Goal: Task Accomplishment & Management: Manage account settings

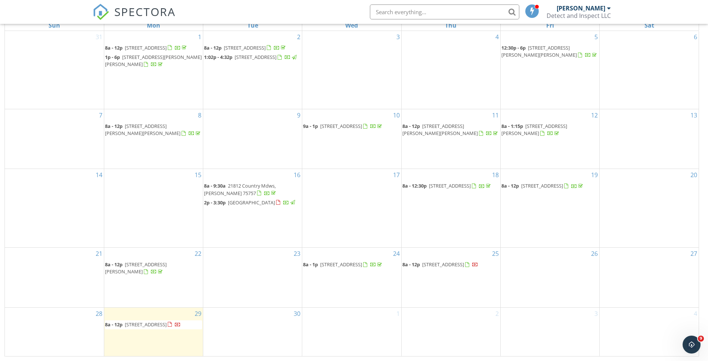
click at [230, 318] on div "30" at bounding box center [252, 332] width 99 height 49
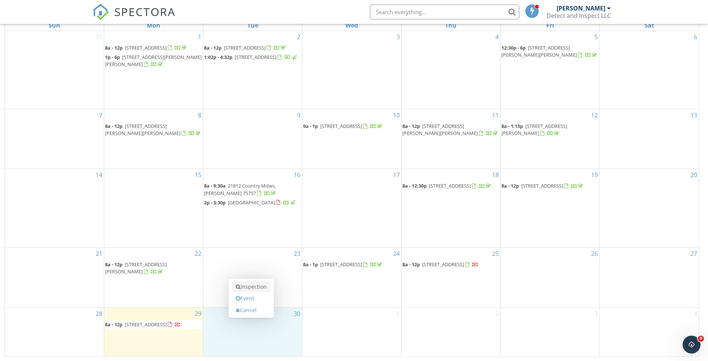
click at [246, 288] on link "Inspection" at bounding box center [251, 287] width 38 height 12
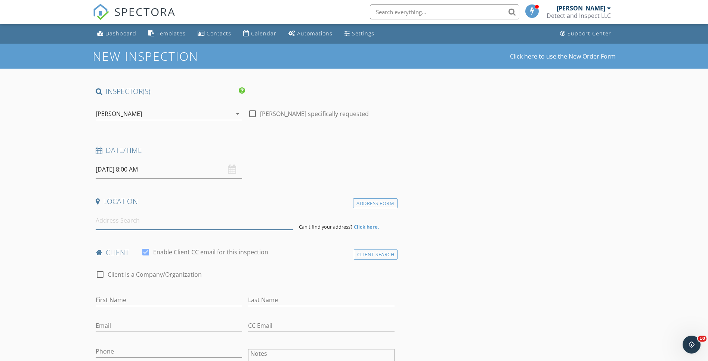
click at [176, 221] on input at bounding box center [194, 221] width 197 height 18
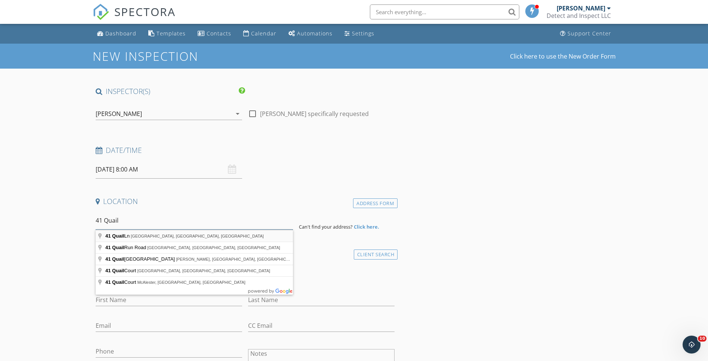
drag, startPoint x: 176, startPoint y: 221, endPoint x: 158, endPoint y: 238, distance: 25.1
type input "41 Quail Ln, Whitehouse, TX, USA"
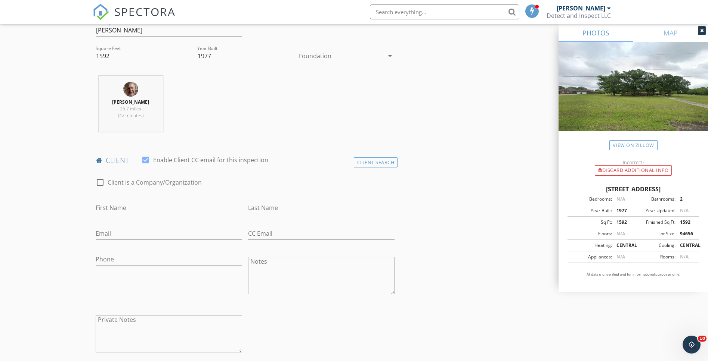
scroll to position [258, 0]
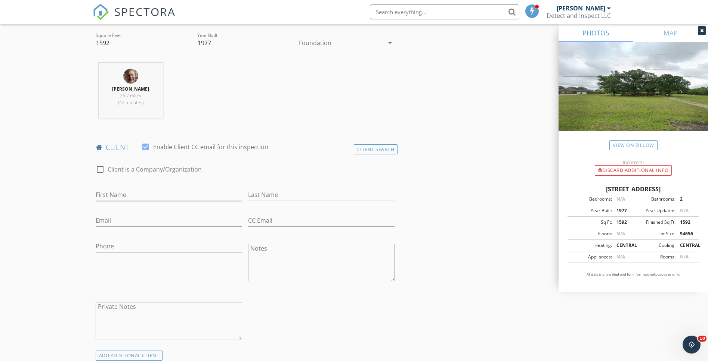
click at [179, 193] on input "First Name" at bounding box center [169, 195] width 146 height 12
click at [156, 192] on input "Bob q" at bounding box center [169, 195] width 146 height 12
type input "Bob"
type input "Moehring"
click at [124, 199] on input "Bob" at bounding box center [169, 195] width 146 height 12
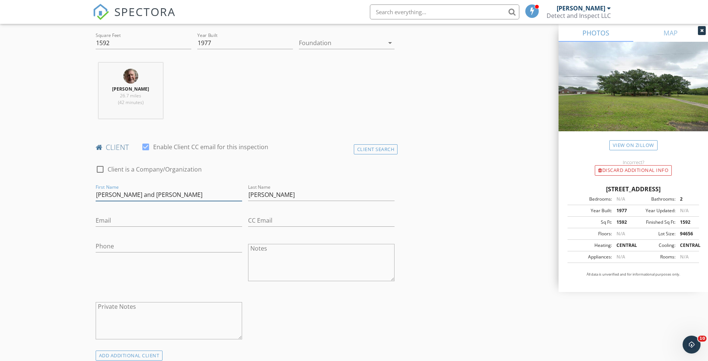
type input "Bob and Vicki"
click at [122, 217] on input "Email" at bounding box center [169, 221] width 146 height 12
click at [121, 217] on input "skybob" at bounding box center [169, 221] width 146 height 12
type input "skybobmoe@gmail.com"
click at [124, 235] on div "Phone" at bounding box center [169, 264] width 152 height 58
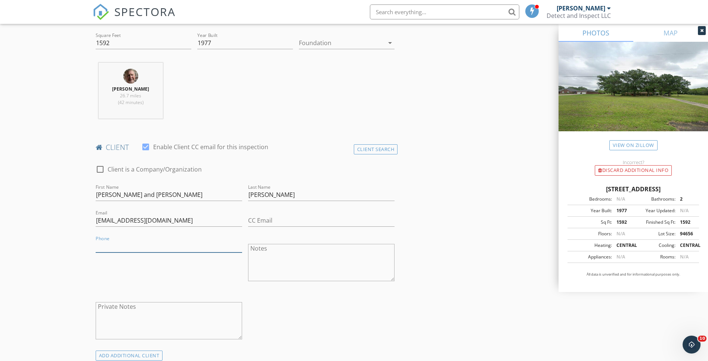
click at [121, 249] on input "Phone" at bounding box center [169, 246] width 146 height 12
type input "903-641-1741"
click at [181, 286] on div "Phone 903-641-1741" at bounding box center [169, 264] width 152 height 58
click at [139, 325] on textarea "Private Notes" at bounding box center [169, 320] width 146 height 37
click at [206, 326] on textarea "Combo 1985" at bounding box center [169, 320] width 146 height 37
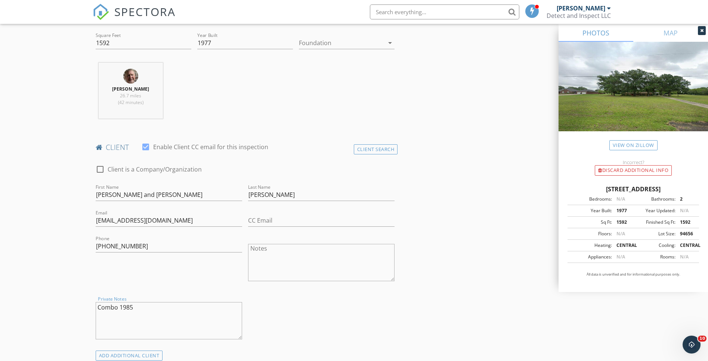
type textarea "Combo 1985"
click at [317, 320] on div "check_box_outline_blank Client is a Company/Organization First Name Bob and Vic…" at bounding box center [245, 254] width 305 height 193
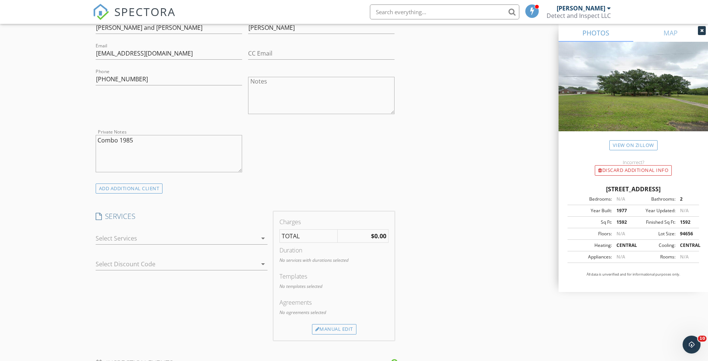
scroll to position [464, 0]
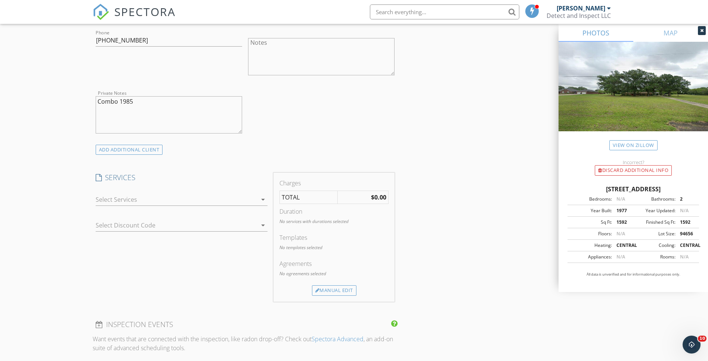
click at [263, 201] on icon "arrow_drop_down" at bounding box center [262, 199] width 9 height 9
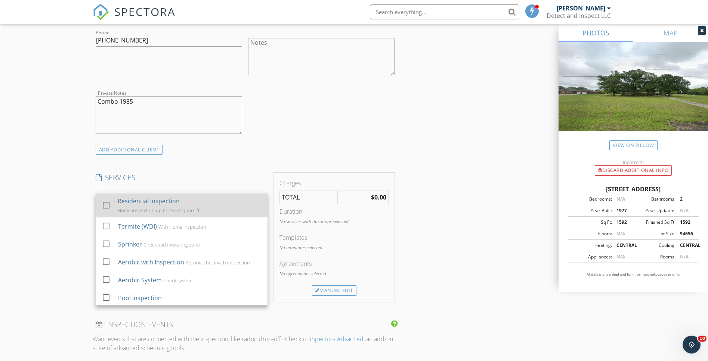
click at [250, 207] on div "Residential Inspection Home inspection up to 1500 square ft" at bounding box center [190, 206] width 144 height 24
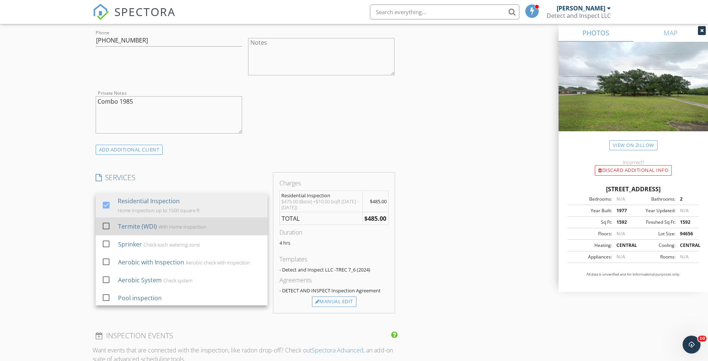
click at [185, 231] on div "Termite (WDI) With Home Inspection" at bounding box center [189, 226] width 143 height 15
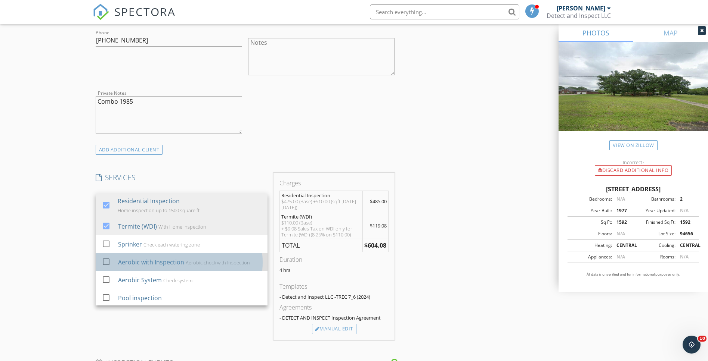
click at [176, 261] on div "Aerobic with Inspection" at bounding box center [151, 262] width 66 height 9
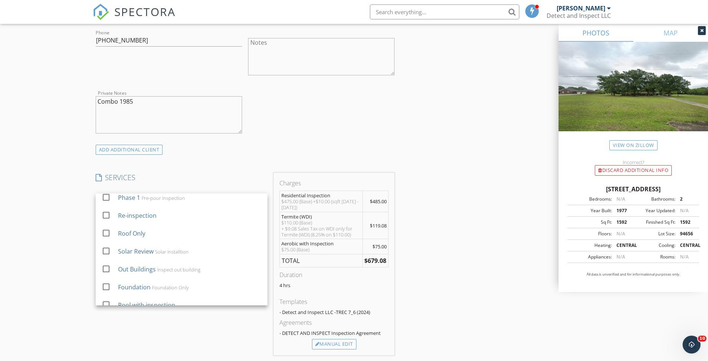
scroll to position [155, 0]
click at [214, 273] on div "Out Buildings Inspect out building" at bounding box center [189, 268] width 143 height 15
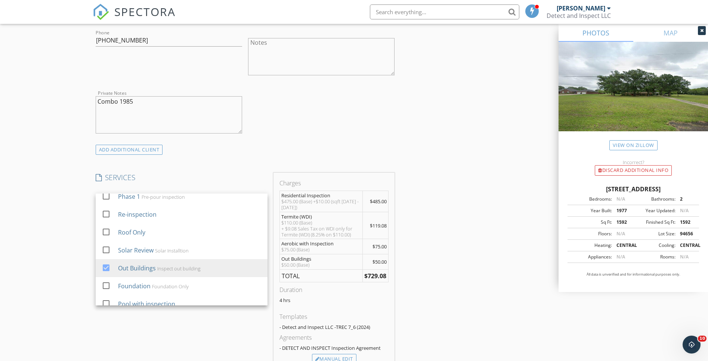
scroll to position [163, 0]
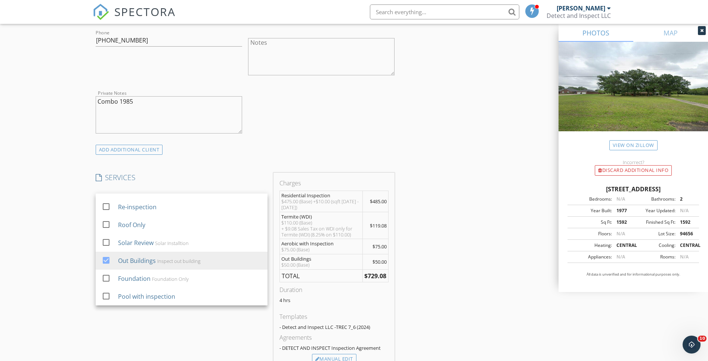
click at [252, 317] on div "SERVICES check_box Residential Inspection Home inspection up to 1500 square ft …" at bounding box center [182, 272] width 178 height 198
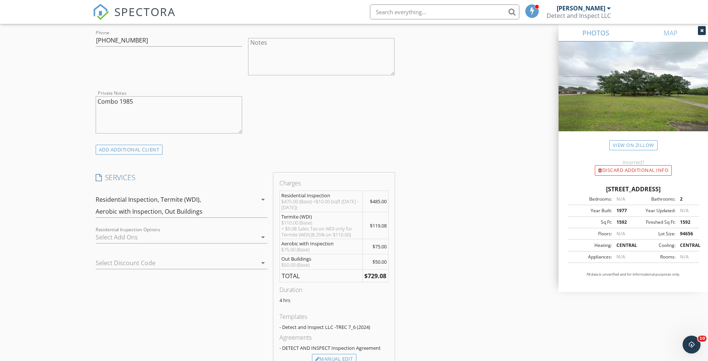
click at [263, 262] on icon "arrow_drop_down" at bounding box center [262, 263] width 9 height 9
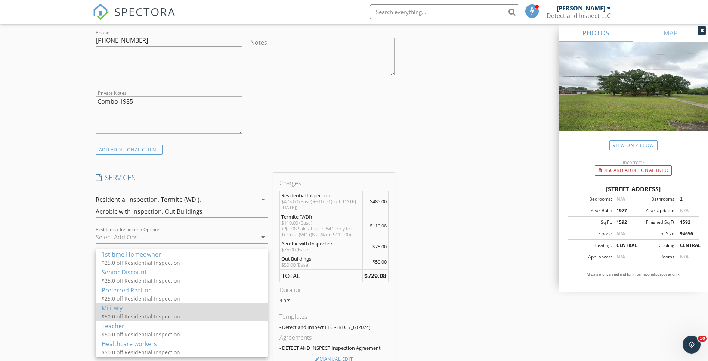
click at [249, 309] on div "Military" at bounding box center [182, 308] width 160 height 9
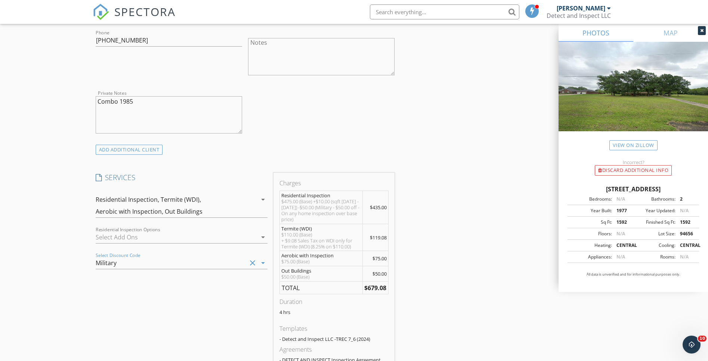
click at [244, 322] on div "SERVICES check_box Residential Inspection Home inspection up to 1500 square ft …" at bounding box center [182, 278] width 178 height 210
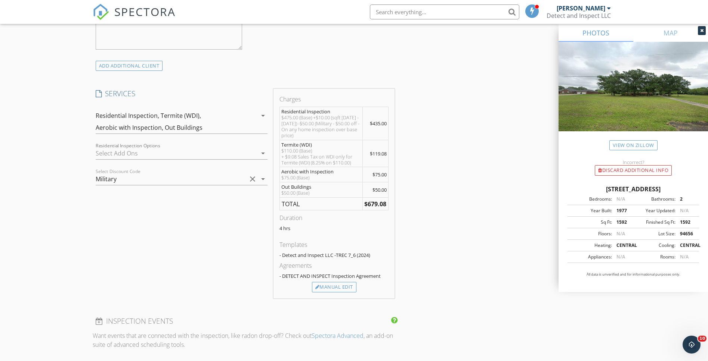
scroll to position [556, 0]
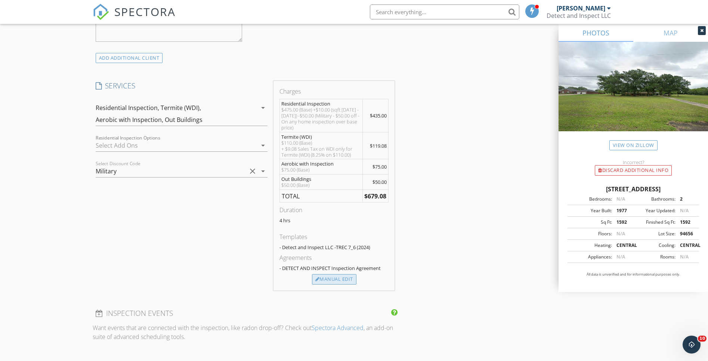
click at [331, 280] on div "Manual Edit" at bounding box center [334, 279] width 44 height 10
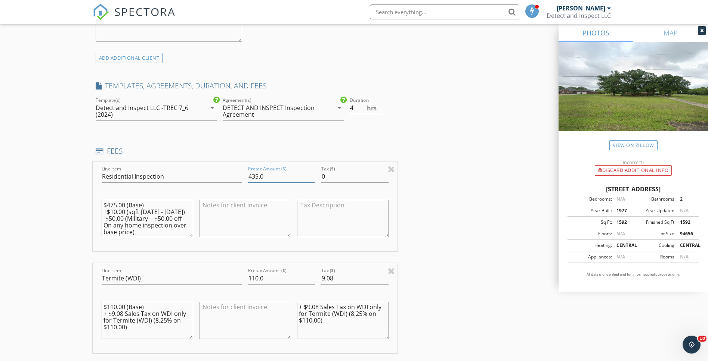
drag, startPoint x: 258, startPoint y: 175, endPoint x: 253, endPoint y: 176, distance: 4.9
click at [253, 176] on input "435.0" at bounding box center [281, 177] width 67 height 12
type input "450.0"
click at [436, 242] on div "INSPECTOR(S) check_box Tim Hastings PRIMARY Tim Hastings arrow_drop_down check_…" at bounding box center [354, 340] width 523 height 1618
drag, startPoint x: 116, startPoint y: 205, endPoint x: 100, endPoint y: 204, distance: 15.7
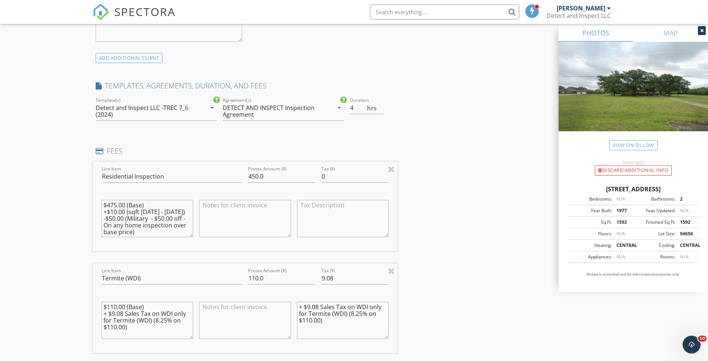
click at [108, 206] on textarea "$475.00 (Base) +$10.00 (sqft 1500 - 2000) -$50.00 (Military - $50.00 off - On a…" at bounding box center [148, 218] width 92 height 37
type textarea "$500.00 (Base) +$10.00 (sqft 1500 - 2000) -$50.00 (Military - $50.00 off - On a…"
click at [476, 209] on div "INSPECTOR(S) check_box Tim Hastings PRIMARY Tim Hastings arrow_drop_down check_…" at bounding box center [354, 340] width 523 height 1618
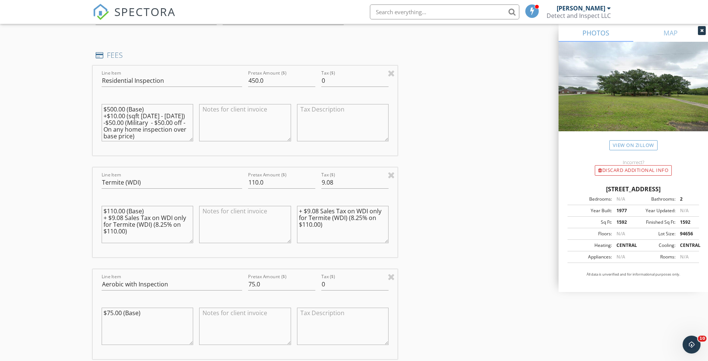
scroll to position [640, 0]
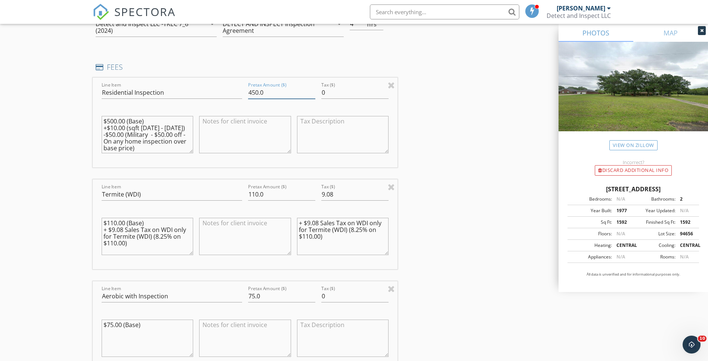
drag, startPoint x: 258, startPoint y: 92, endPoint x: 241, endPoint y: 91, distance: 16.4
click at [252, 93] on input "450.0" at bounding box center [281, 93] width 67 height 12
type input "425.0"
drag, startPoint x: 115, startPoint y: 121, endPoint x: 108, endPoint y: 122, distance: 7.6
click at [108, 122] on textarea "$500.00 (Base) +$10.00 (sqft 1500 - 2000) -$50.00 (Military - $50.00 off - On a…" at bounding box center [148, 134] width 92 height 37
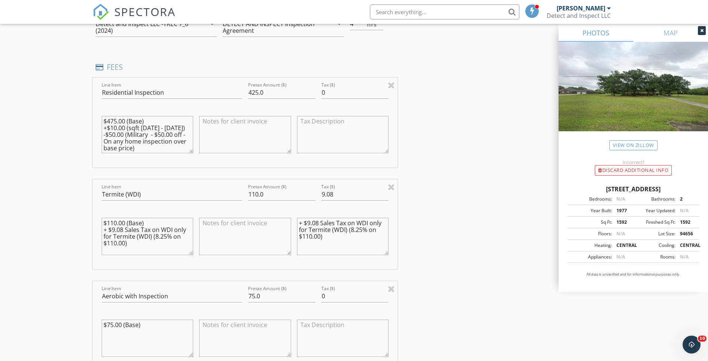
type textarea "$475.00 (Base) +$10.00 (sqft 1500 - 2000) -$50.00 (Military - $50.00 off - On a…"
click at [400, 158] on div "INSPECTOR(S) check_box Tim Hastings PRIMARY Tim Hastings arrow_drop_down check_…" at bounding box center [354, 256] width 523 height 1618
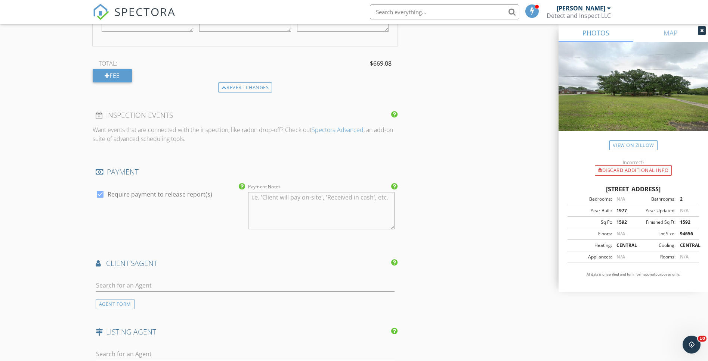
scroll to position [1075, 0]
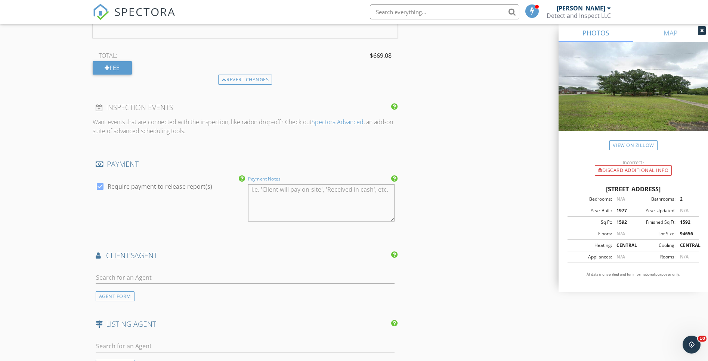
drag, startPoint x: 358, startPoint y: 193, endPoint x: 362, endPoint y: 194, distance: 4.5
click at [359, 194] on textarea "Payment Notes" at bounding box center [321, 202] width 146 height 37
type textarea "Payment accepted: Zelle, Venmo, Cash, (CC+3.75%)"
click at [258, 273] on input "text" at bounding box center [245, 278] width 299 height 12
type input "Haley"
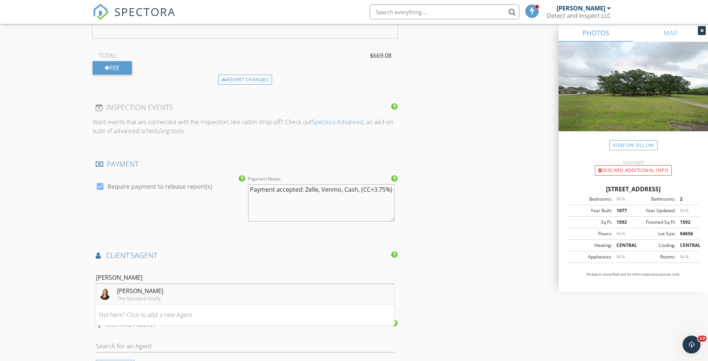
click at [246, 298] on li "Haley Beaton The Standard Realty." at bounding box center [245, 294] width 298 height 21
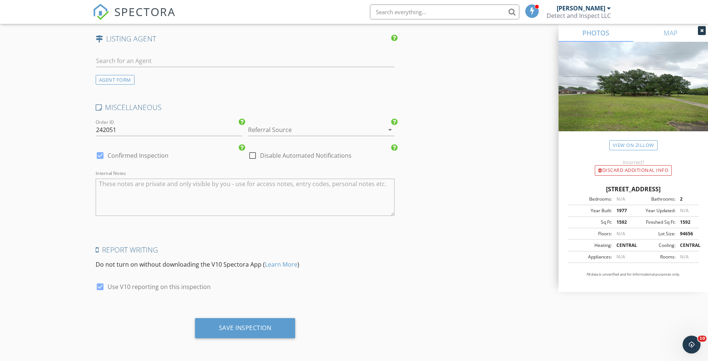
scroll to position [1532, 0]
click at [259, 324] on div "Save Inspection" at bounding box center [245, 327] width 53 height 7
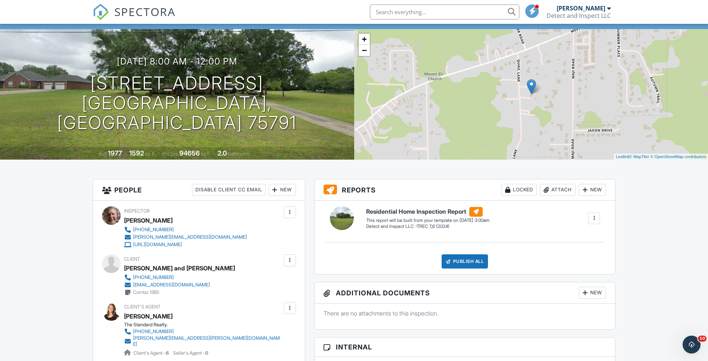
scroll to position [49, 0]
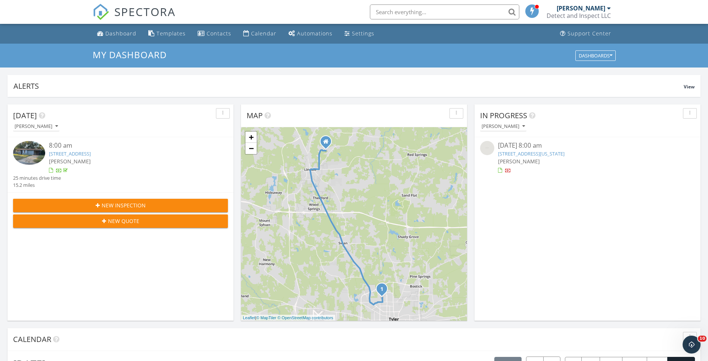
click at [106, 207] on span "New Inspection" at bounding box center [124, 206] width 44 height 8
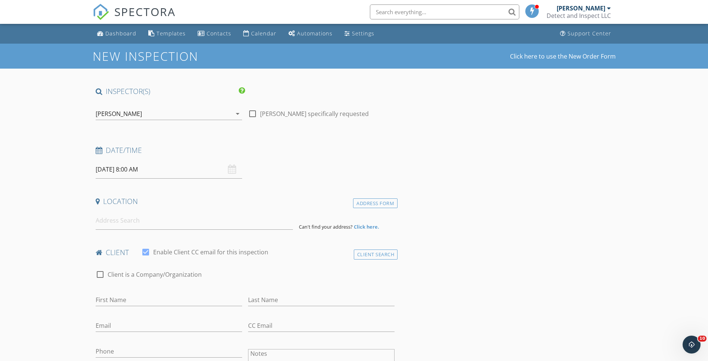
click at [135, 166] on input "[DATE] 8:00 AM" at bounding box center [169, 170] width 146 height 18
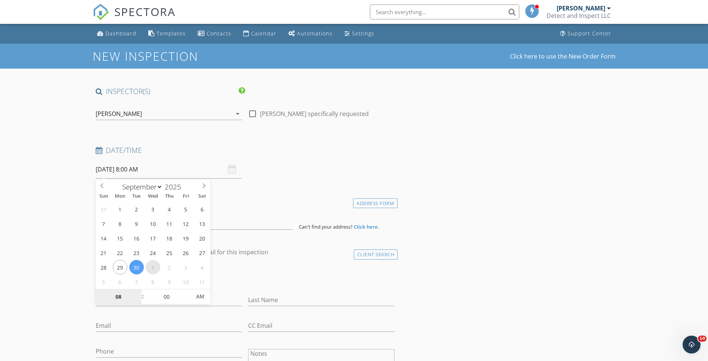
select select "9"
type input "10/01/2025 8:00 AM"
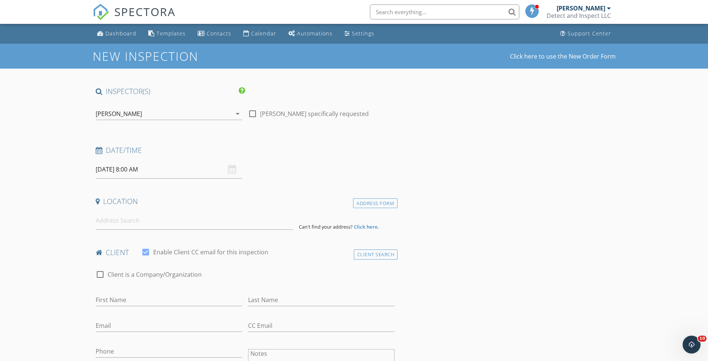
click at [300, 252] on h4 "client" at bounding box center [245, 253] width 299 height 10
click at [165, 219] on input at bounding box center [194, 221] width 197 height 18
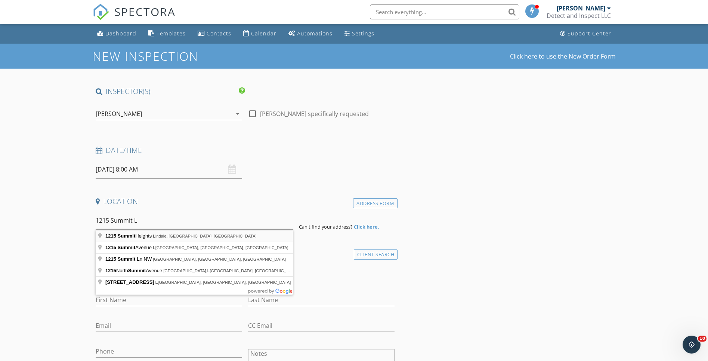
type input "1215 Summit Heights, Lindale, TX, USA"
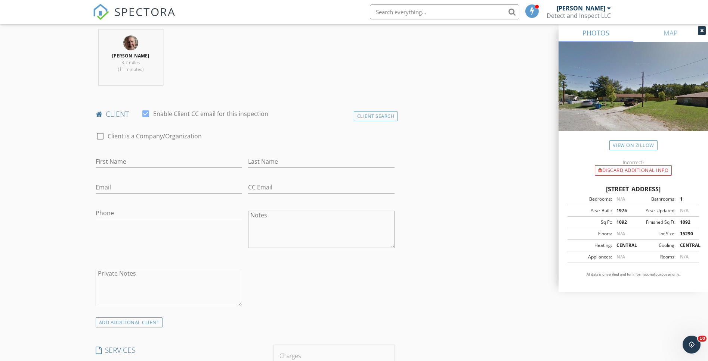
scroll to position [301, 0]
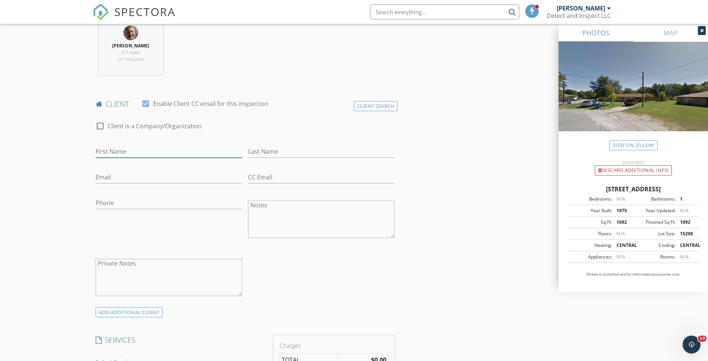
click at [211, 155] on input "First Name" at bounding box center [169, 152] width 146 height 12
type input "[PERSON_NAME]"
type input "e"
type input "W"
type input "[PERSON_NAME]"
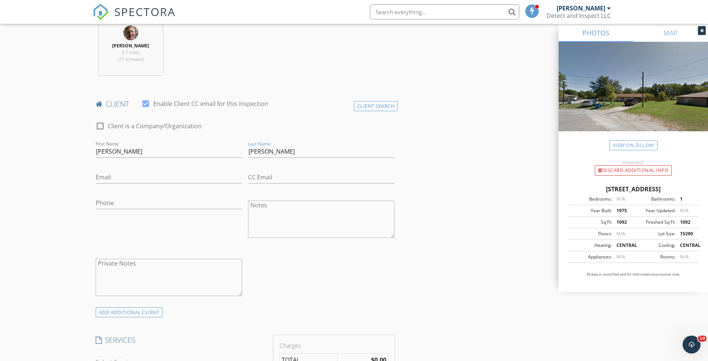
click at [180, 170] on div "Email" at bounding box center [169, 179] width 146 height 24
click at [127, 177] on input "Email" at bounding box center [169, 177] width 146 height 12
type input "Livi.enriquez87@gmail.com"
click at [115, 200] on input "Phone" at bounding box center [169, 203] width 146 height 12
type input "[PHONE_NUMBER]"
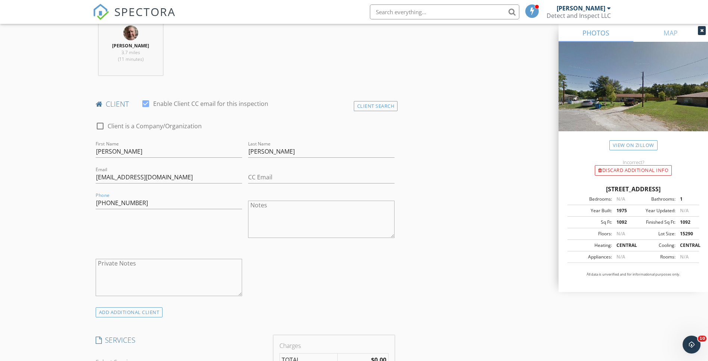
click at [209, 220] on div "Phone 936-200-5186" at bounding box center [169, 220] width 152 height 58
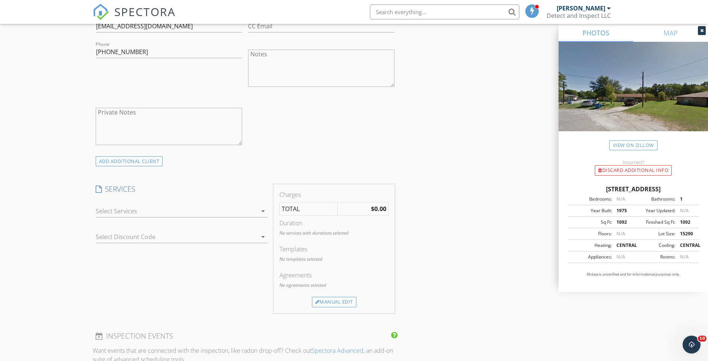
scroll to position [466, 0]
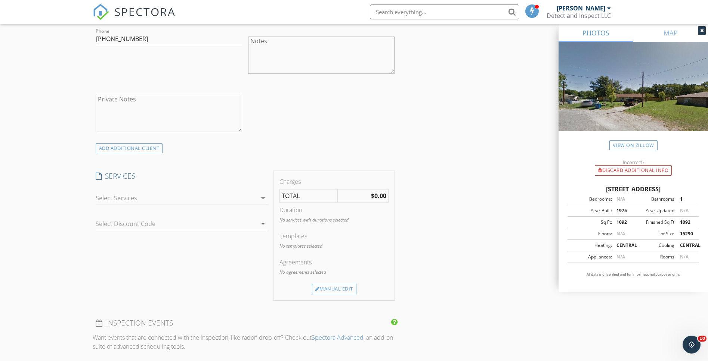
click at [263, 201] on icon "arrow_drop_down" at bounding box center [262, 198] width 9 height 9
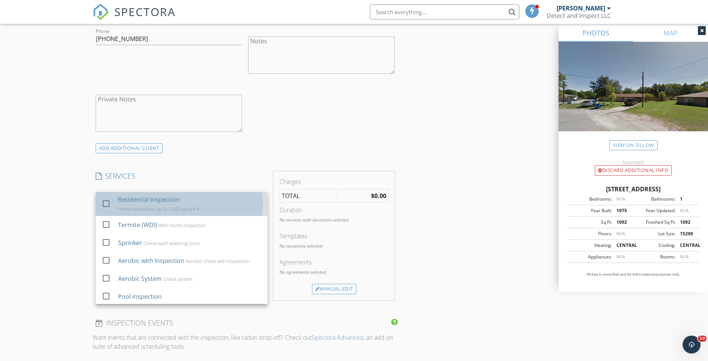
click at [245, 207] on div "Residential Inspection Home inspection up to 1500 square ft" at bounding box center [190, 204] width 144 height 24
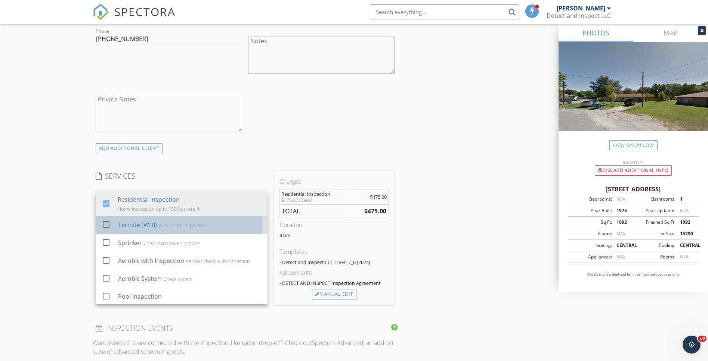
click at [205, 220] on div "Termite (WDI) With Home Inspection" at bounding box center [189, 225] width 143 height 15
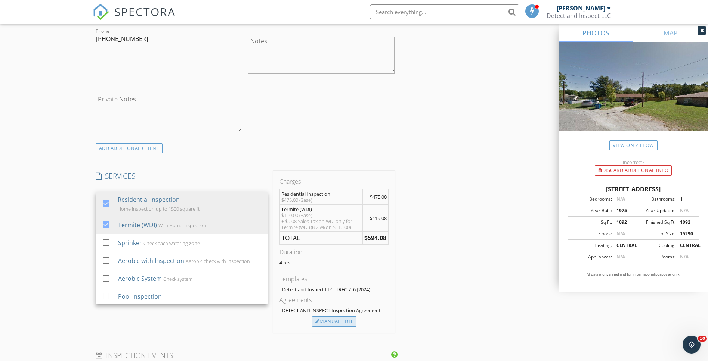
click at [338, 324] on div "Manual Edit" at bounding box center [334, 322] width 44 height 10
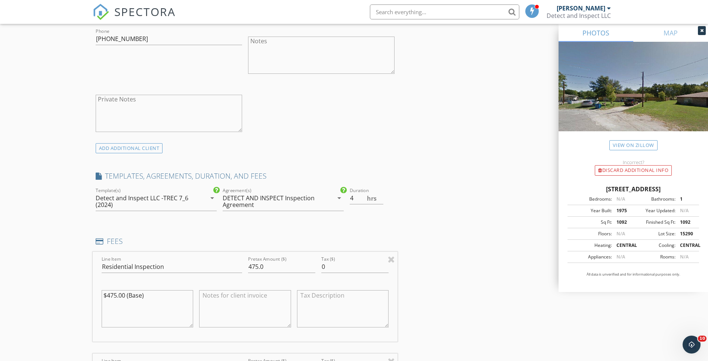
drag, startPoint x: 115, startPoint y: 295, endPoint x: 111, endPoint y: 295, distance: 4.2
click at [111, 295] on textarea "$475.00 (Base)" at bounding box center [148, 309] width 92 height 37
type textarea "$425.00 (Base)"
click at [251, 266] on input "475.0" at bounding box center [281, 267] width 67 height 12
type input "425.0"
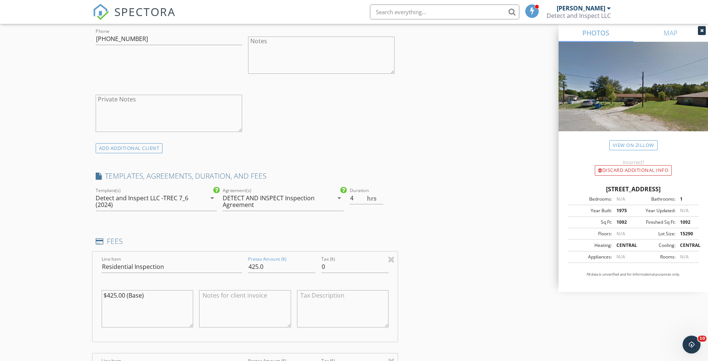
click at [561, 273] on div "1215 Summit Heights, Lindale TX 75771 Bedrooms: N/A Bathrooms: 1 Year Built: 19…" at bounding box center [632, 234] width 149 height 117
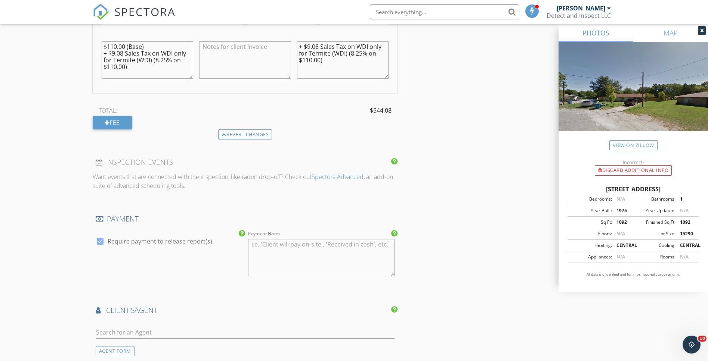
scroll to position [835, 0]
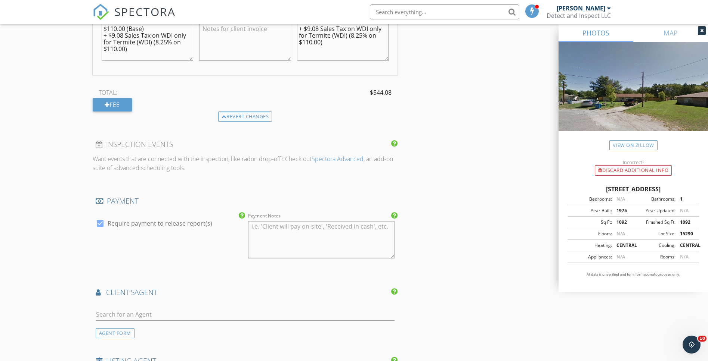
click at [275, 227] on textarea "Payment Notes" at bounding box center [321, 239] width 146 height 37
type textarea "Payment accepted: Zelle, Venmo, Cash, (CC+3.75%)"
click at [195, 308] on div at bounding box center [245, 316] width 299 height 24
click at [159, 315] on input "text" at bounding box center [245, 315] width 299 height 12
type input "[PERSON_NAME]"
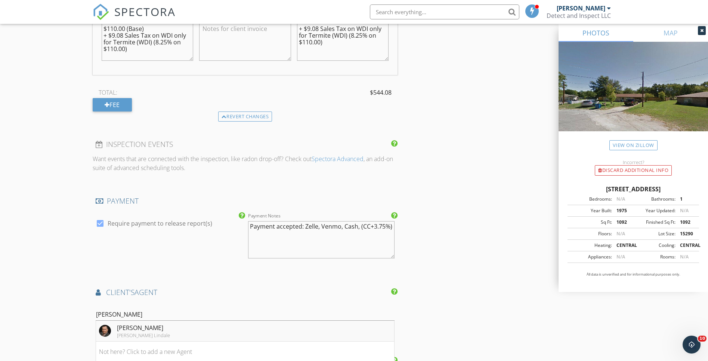
click at [153, 332] on div "[PERSON_NAME]" at bounding box center [143, 328] width 53 height 9
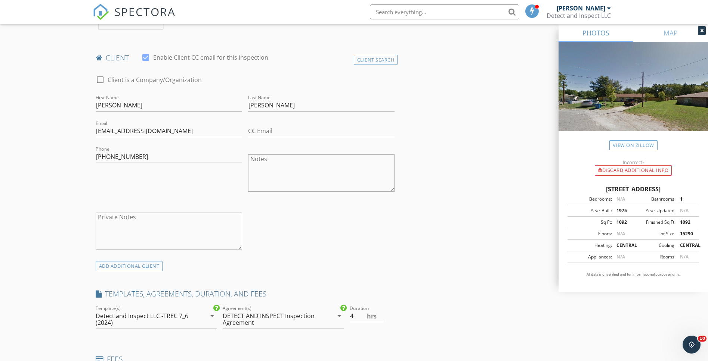
scroll to position [381, 0]
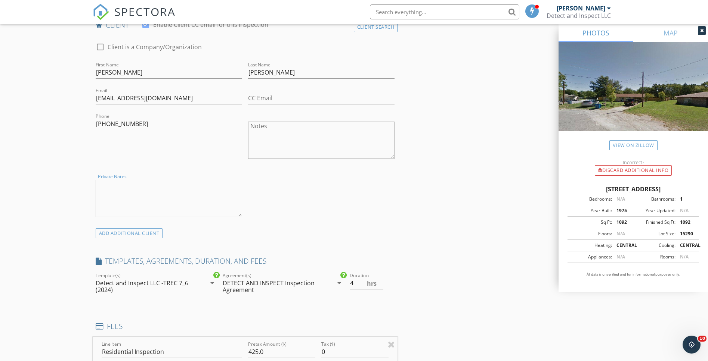
click at [131, 191] on textarea "Private Notes" at bounding box center [169, 198] width 146 height 37
click at [139, 190] on textarea "Book through Showtime." at bounding box center [169, 198] width 146 height 37
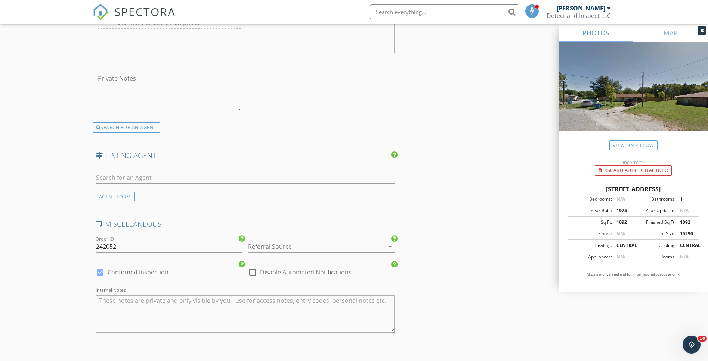
scroll to position [1328, 0]
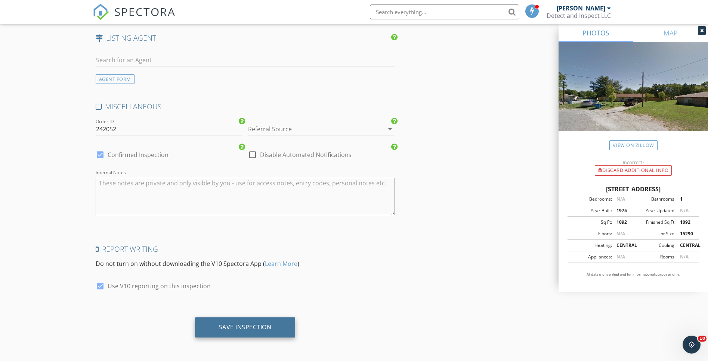
type textarea "Book through Showtime."
click at [254, 323] on div "Save Inspection" at bounding box center [245, 328] width 100 height 20
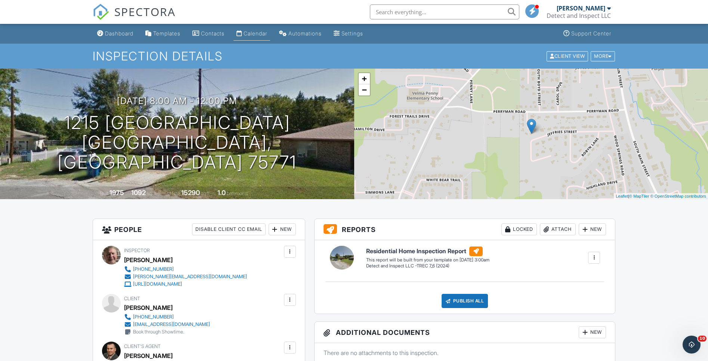
click at [255, 34] on div "Calendar" at bounding box center [255, 33] width 24 height 6
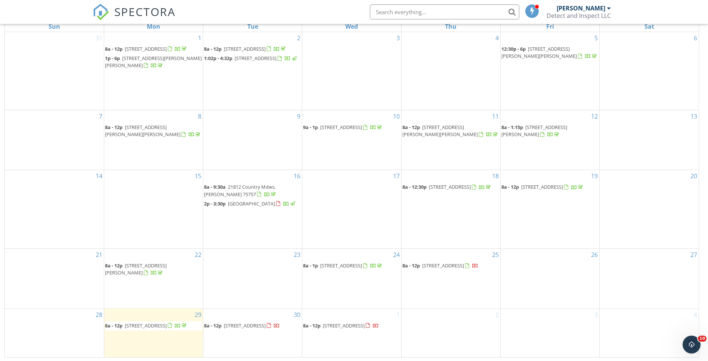
scroll to position [99, 0]
click at [414, 320] on div "2" at bounding box center [450, 332] width 99 height 49
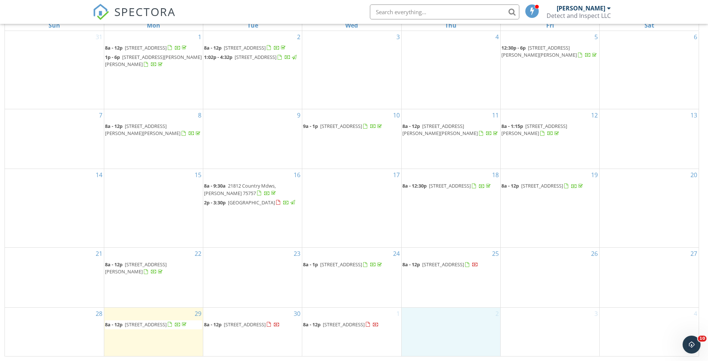
click at [343, 330] on link "8a - 12p [STREET_ADDRESS]" at bounding box center [351, 325] width 97 height 9
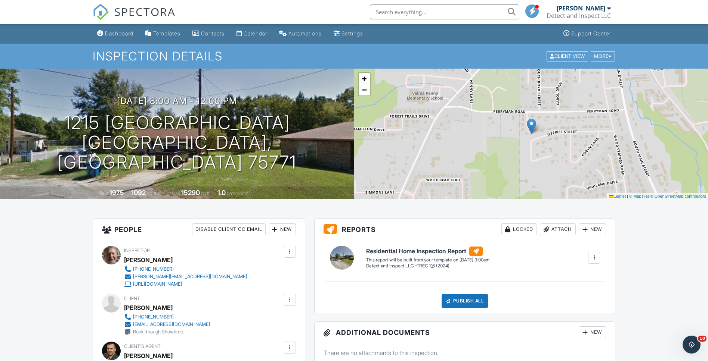
click at [396, 11] on input "text" at bounding box center [444, 11] width 149 height 15
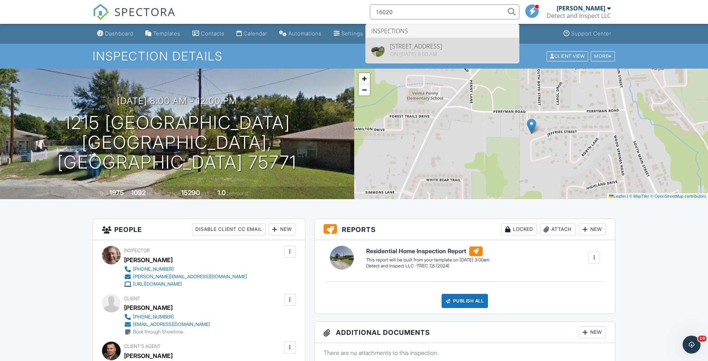
type input "16020"
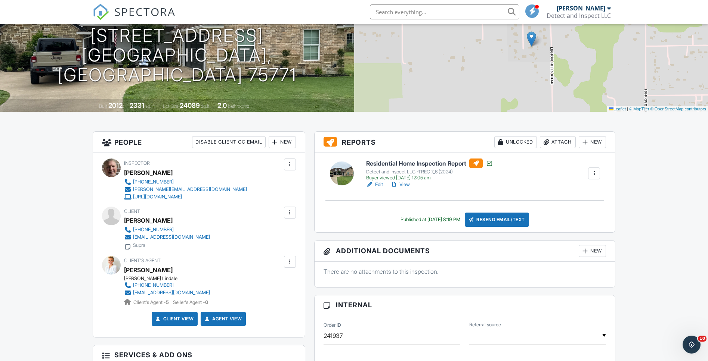
scroll to position [94, 0]
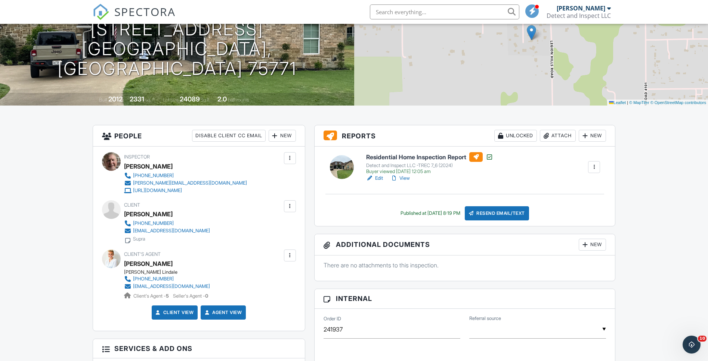
click at [638, 75] on div "+ − Leaflet | © MapTiler © OpenStreetMap contributors" at bounding box center [531, 40] width 354 height 131
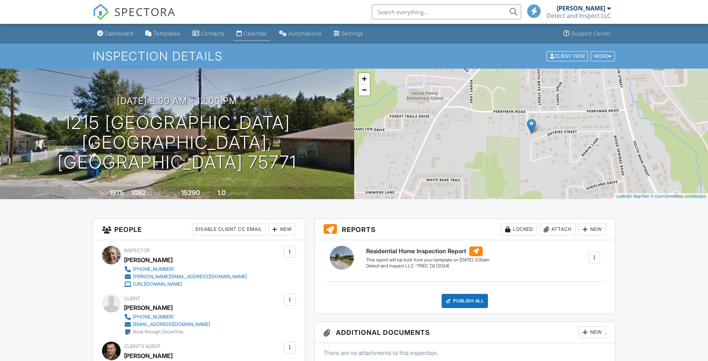
click at [257, 32] on div "Calendar" at bounding box center [255, 33] width 24 height 6
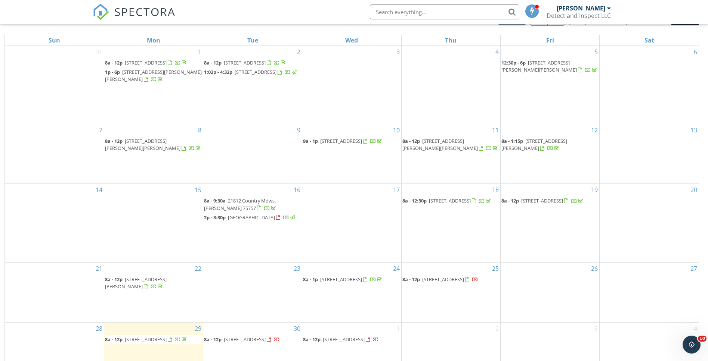
scroll to position [99, 0]
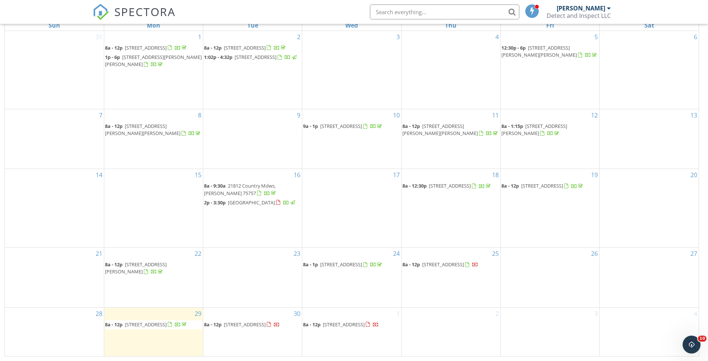
click at [364, 322] on span "1215 Summit Heights, Lindale 75771" at bounding box center [344, 325] width 42 height 7
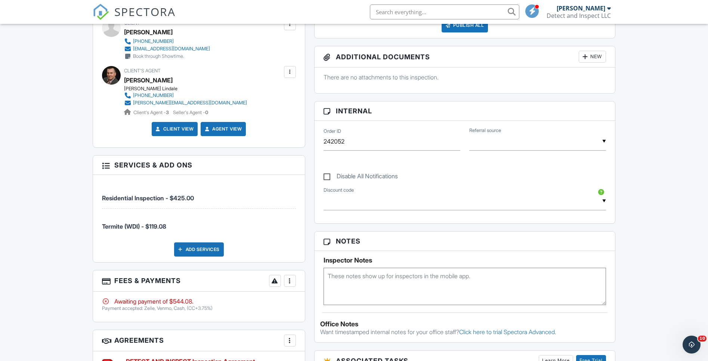
scroll to position [286, 0]
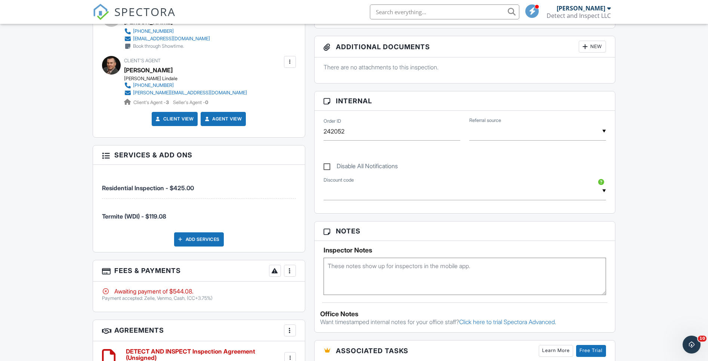
click at [419, 264] on textarea at bounding box center [464, 276] width 283 height 37
paste textarea "Combination 7373 Front water tap to left of door"
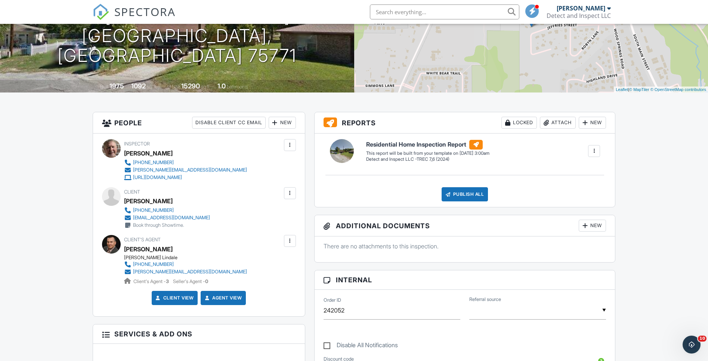
scroll to position [0, 0]
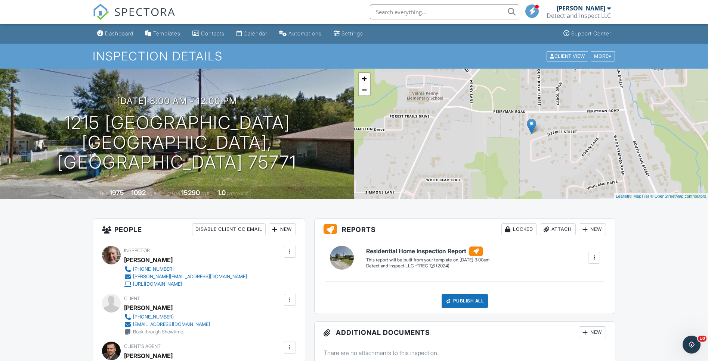
type textarea "Combination 7373 Front water tap to left of door"
click at [267, 34] on div "Calendar" at bounding box center [255, 33] width 24 height 6
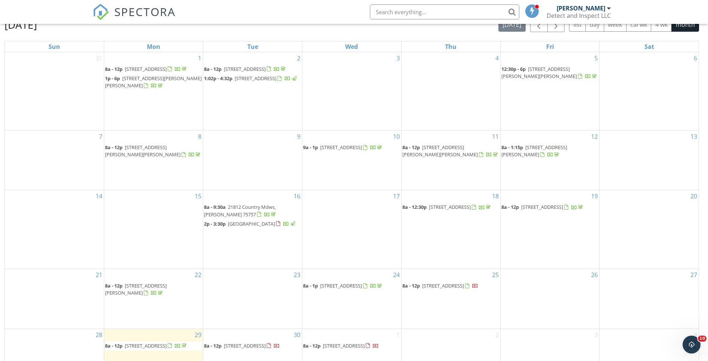
scroll to position [99, 0]
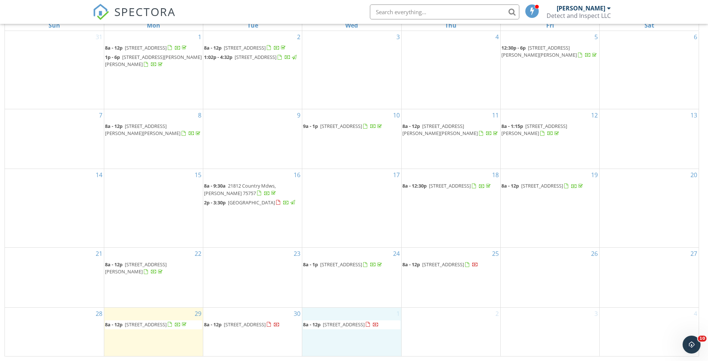
click at [365, 336] on div "1 8a - 12p [STREET_ADDRESS]" at bounding box center [351, 332] width 99 height 49
click at [358, 308] on link "Inspection" at bounding box center [350, 305] width 38 height 12
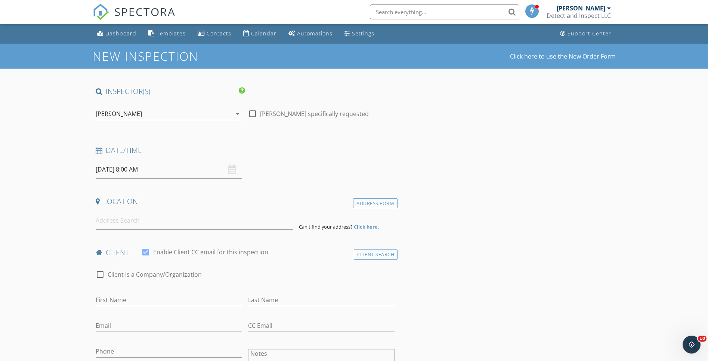
click at [231, 170] on div "[DATE] 8:00 AM" at bounding box center [169, 170] width 146 height 18
click at [141, 172] on input "[DATE] 8:00 AM" at bounding box center [169, 170] width 146 height 18
type input "09"
type input "[DATE] 9:00 AM"
click at [139, 294] on span at bounding box center [138, 293] width 5 height 7
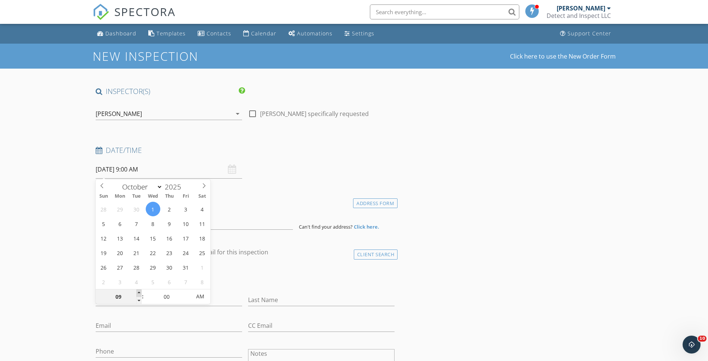
type input "10"
type input "10/01/2025 10:00 AM"
click at [139, 294] on span at bounding box center [138, 293] width 5 height 7
type input "11"
type input "10/01/2025 11:00 AM"
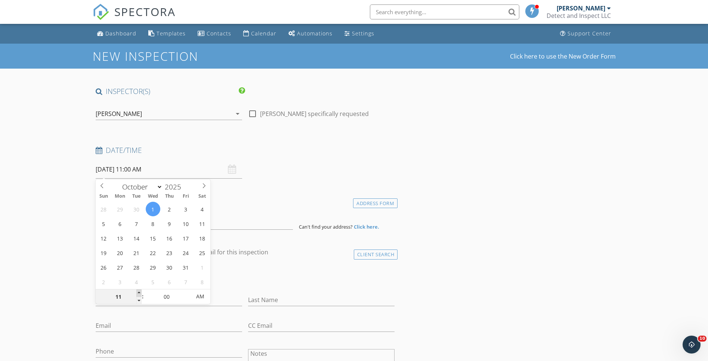
click at [139, 294] on span at bounding box center [138, 293] width 5 height 7
type input "12"
type input "[DATE] 12:00 PM"
click at [139, 294] on span at bounding box center [138, 293] width 5 height 7
type input "01"
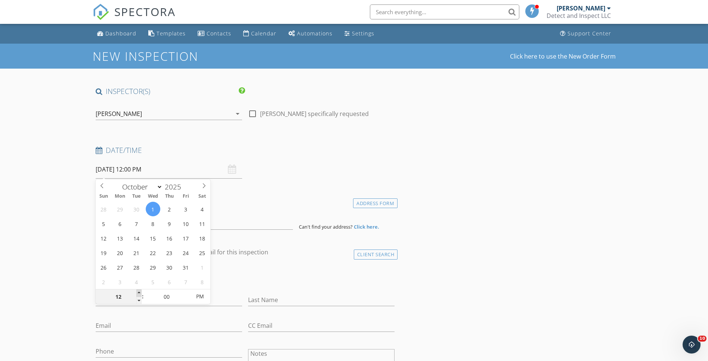
type input "[DATE] 1:00 PM"
click at [139, 294] on span at bounding box center [138, 293] width 5 height 7
click at [298, 266] on div "check_box_outline_blank Client is a Company/Organization" at bounding box center [245, 275] width 305 height 25
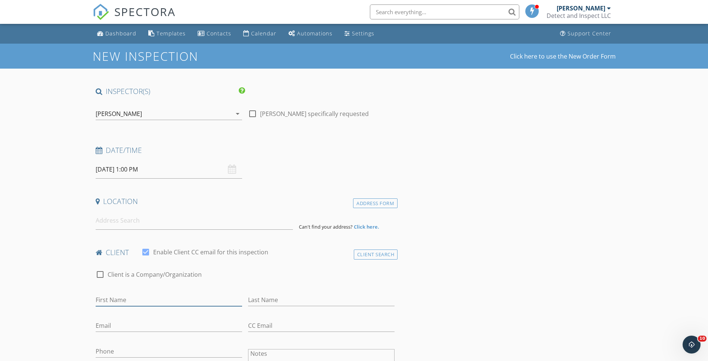
click at [187, 299] on input "First Name" at bounding box center [169, 300] width 146 height 12
type input "Levi"
type input "[PERSON_NAME]"
click at [164, 320] on input "Email" at bounding box center [169, 326] width 146 height 12
type input "[EMAIL_ADDRESS][DOMAIN_NAME]"
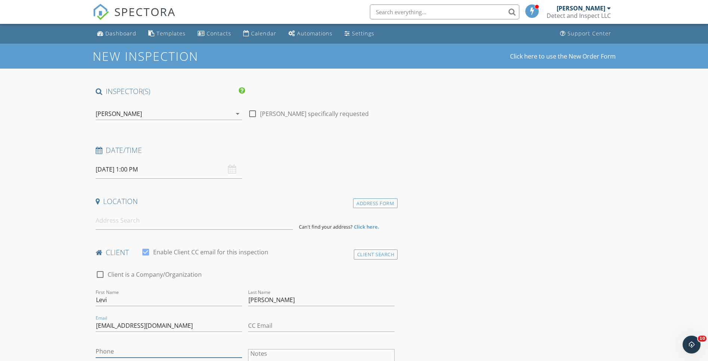
click at [145, 351] on input "Phone" at bounding box center [169, 352] width 146 height 12
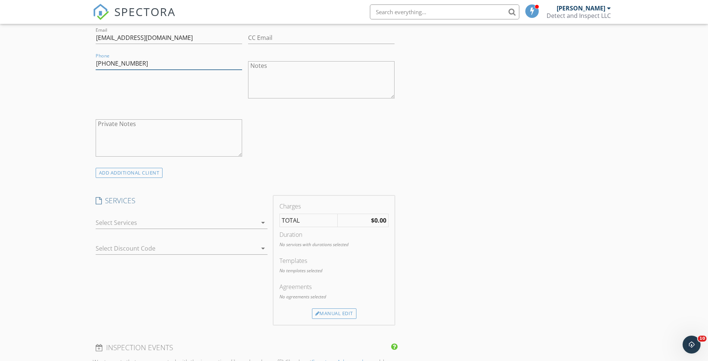
scroll to position [306, 0]
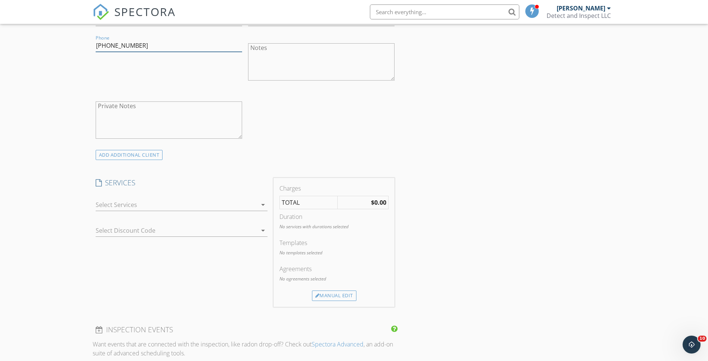
type input "[PHONE_NUMBER]"
click at [264, 206] on icon "arrow_drop_down" at bounding box center [262, 205] width 9 height 9
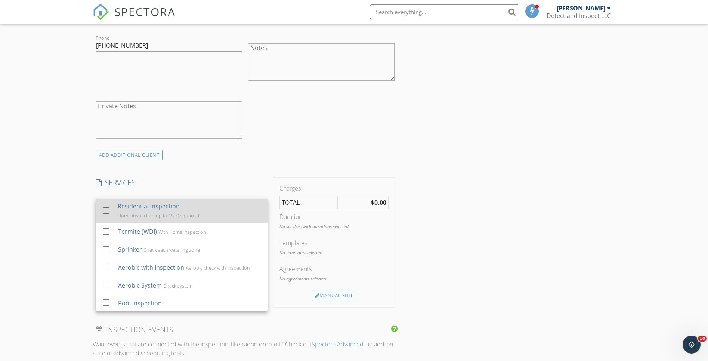
click at [257, 210] on link "check_box_outline_blank Residential Inspection Home inspection up to 1500 squar…" at bounding box center [182, 211] width 172 height 24
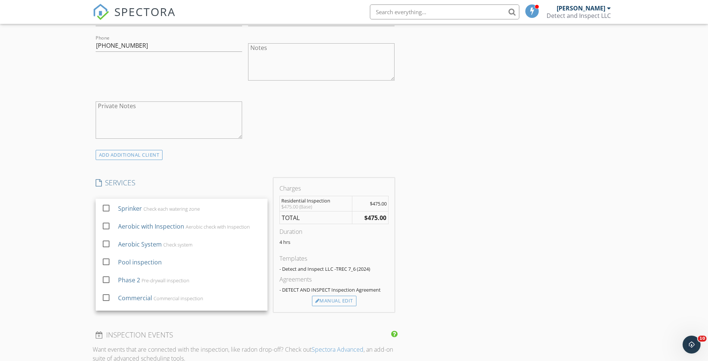
scroll to position [46, 0]
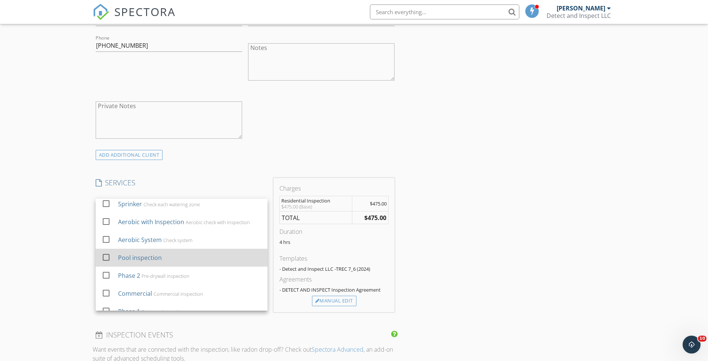
click at [226, 255] on div "Pool inspection" at bounding box center [189, 258] width 143 height 15
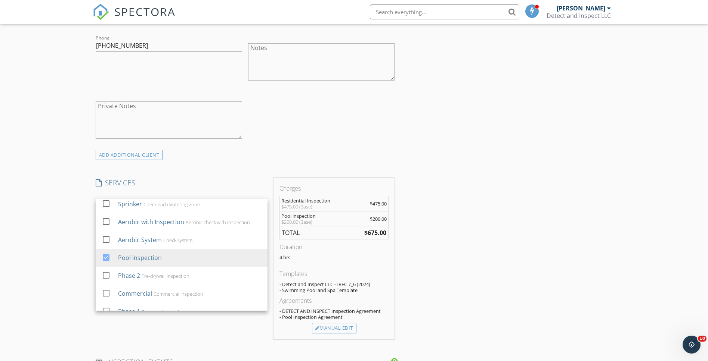
click at [260, 172] on div "INSPECTOR(S) check_box Tim Hastings PRIMARY Tim Hastings arrow_drop_down check_…" at bounding box center [245, 310] width 305 height 1061
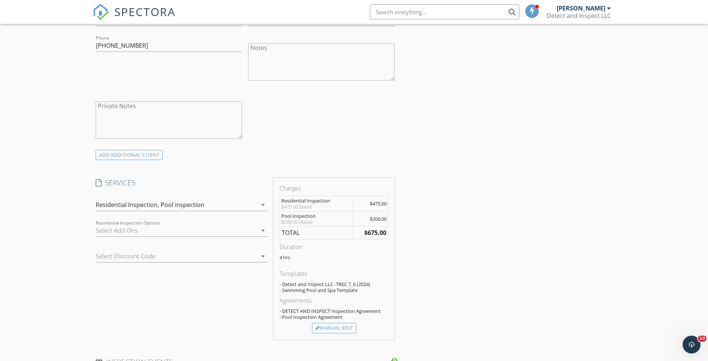
click at [264, 256] on icon "arrow_drop_down" at bounding box center [262, 256] width 9 height 9
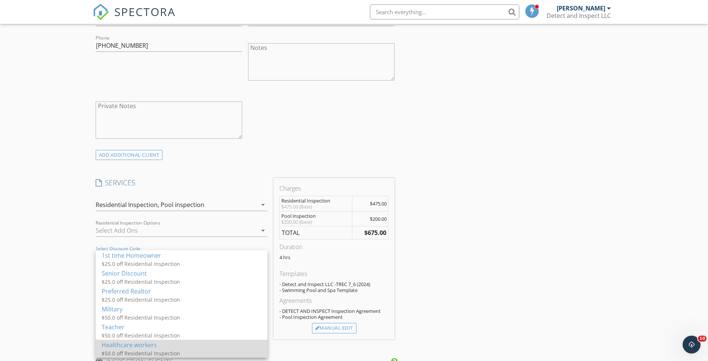
click at [247, 344] on div "Healthcare workers" at bounding box center [182, 345] width 160 height 9
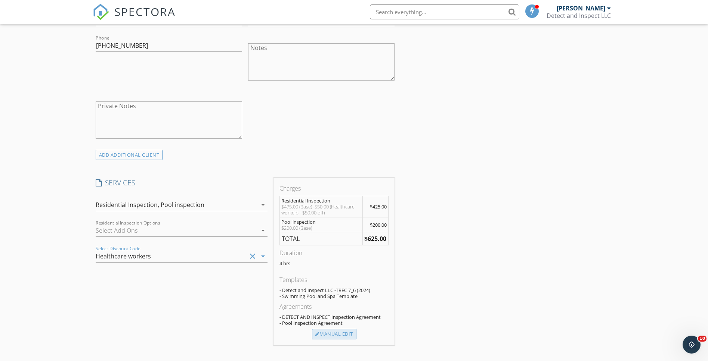
click at [329, 335] on div "Manual Edit" at bounding box center [334, 334] width 44 height 10
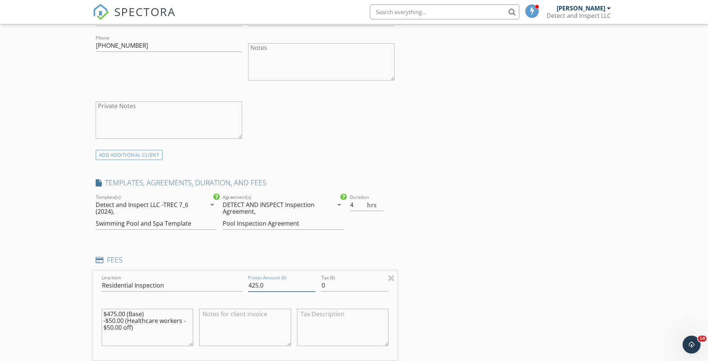
drag, startPoint x: 258, startPoint y: 285, endPoint x: 253, endPoint y: 285, distance: 4.9
click at [253, 285] on input "425.0" at bounding box center [281, 286] width 67 height 12
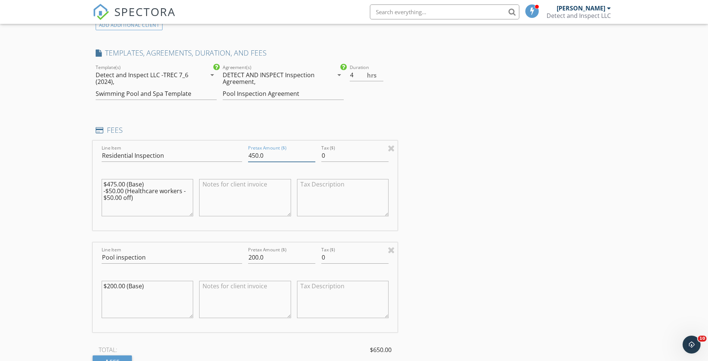
scroll to position [442, 0]
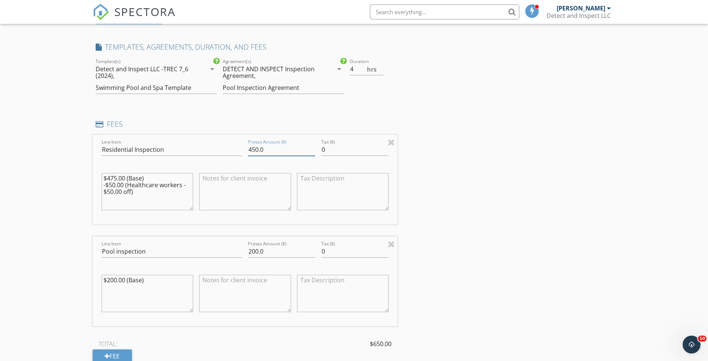
type input "450.0"
click at [426, 270] on div "INSPECTOR(S) check_box Tim Hastings PRIMARY Tim Hastings arrow_drop_down check_…" at bounding box center [354, 281] width 523 height 1274
drag, startPoint x: 257, startPoint y: 252, endPoint x: 250, endPoint y: 250, distance: 7.8
click at [250, 250] on input "200.0" at bounding box center [281, 252] width 67 height 12
type input "150.0"
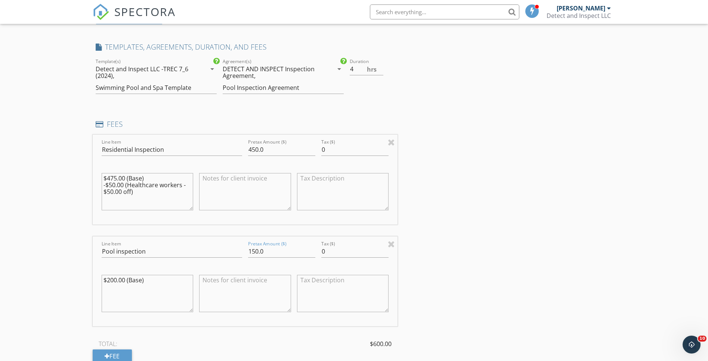
click at [470, 255] on div "INSPECTOR(S) check_box Tim Hastings PRIMARY Tim Hastings arrow_drop_down check_…" at bounding box center [354, 281] width 523 height 1274
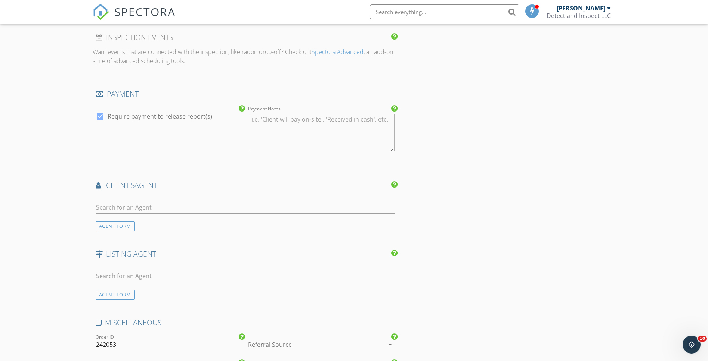
scroll to position [780, 0]
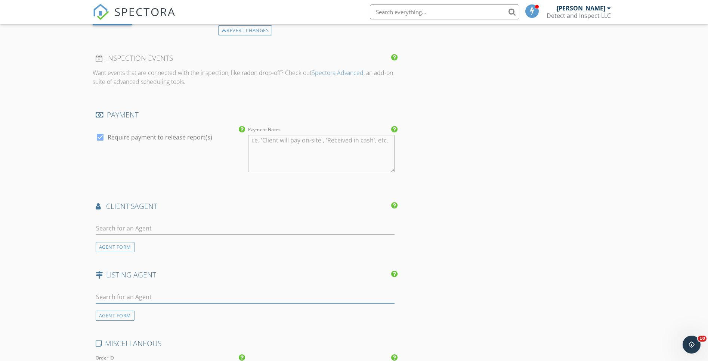
click at [151, 298] on input "text" at bounding box center [245, 297] width 299 height 12
type input "ryan"
click at [146, 313] on div "Ryan Major" at bounding box center [140, 311] width 46 height 9
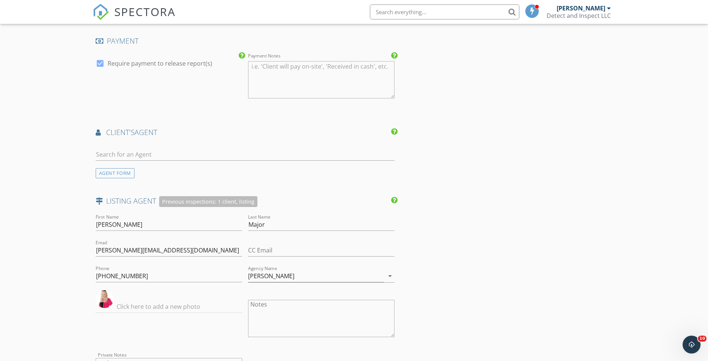
scroll to position [753, 0]
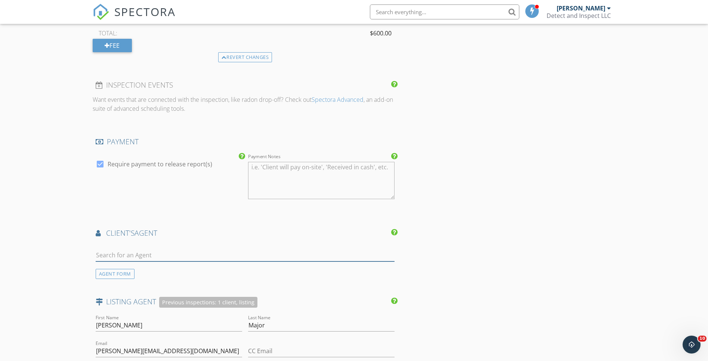
click at [212, 254] on input "text" at bounding box center [245, 255] width 299 height 12
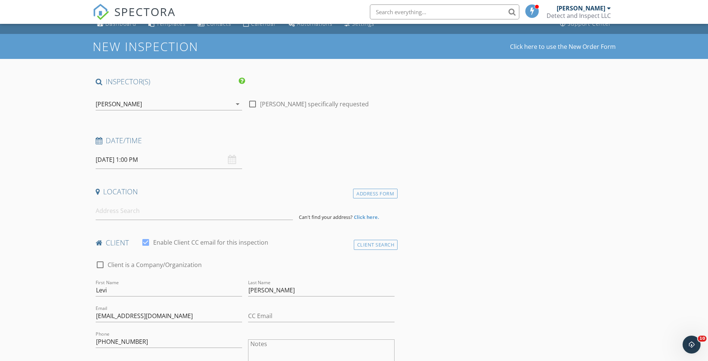
scroll to position [0, 0]
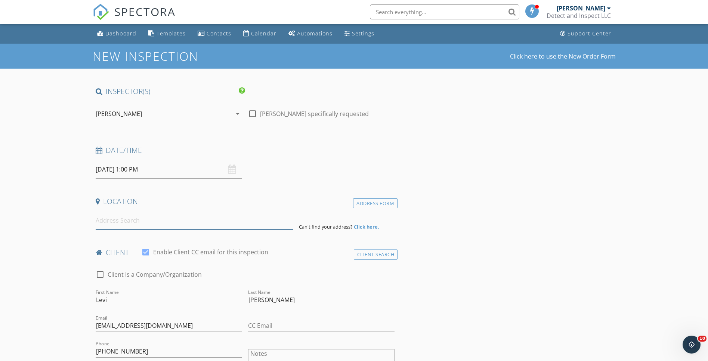
click at [182, 220] on input at bounding box center [194, 221] width 197 height 18
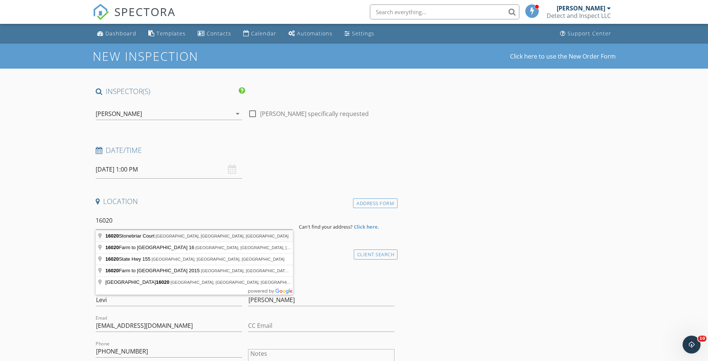
type input "16020 Stonebriar Court, Lindale, TX, USA"
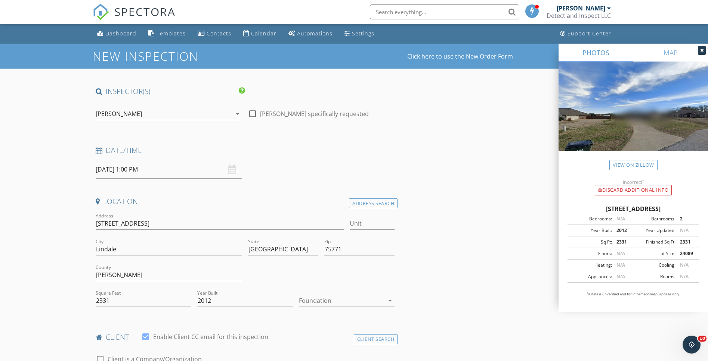
type input "4.5"
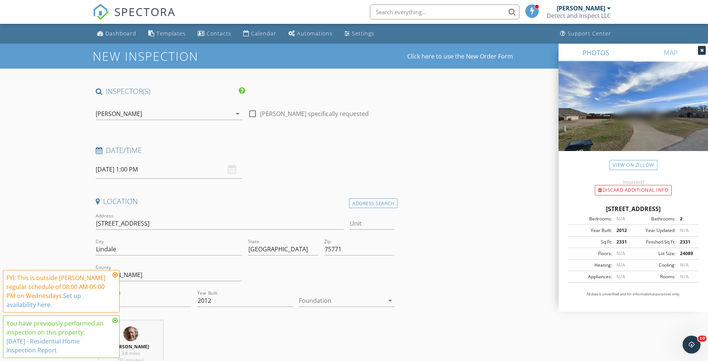
click at [78, 296] on link "Set up availability here." at bounding box center [43, 300] width 75 height 17
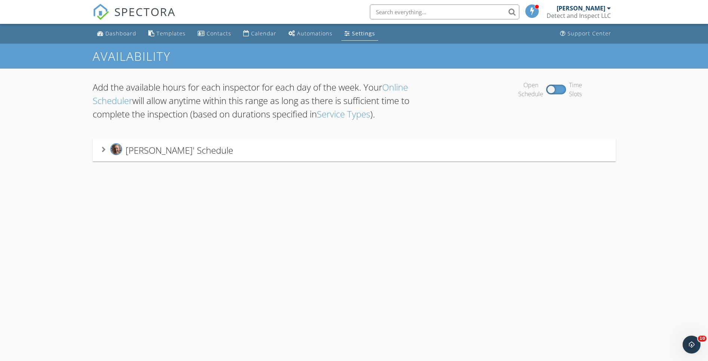
click at [358, 154] on div "[PERSON_NAME]' Schedule" at bounding box center [354, 150] width 505 height 14
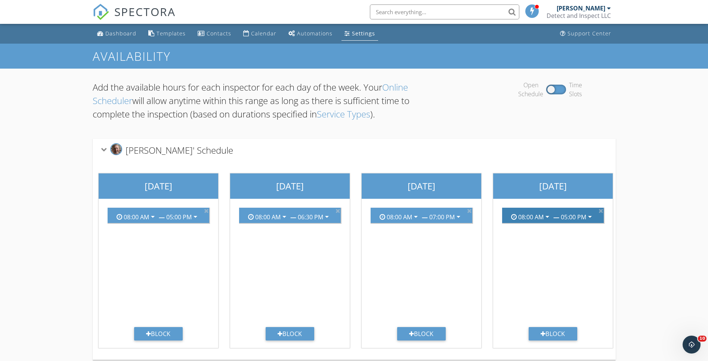
click at [582, 217] on div "05:00 PM" at bounding box center [573, 217] width 25 height 7
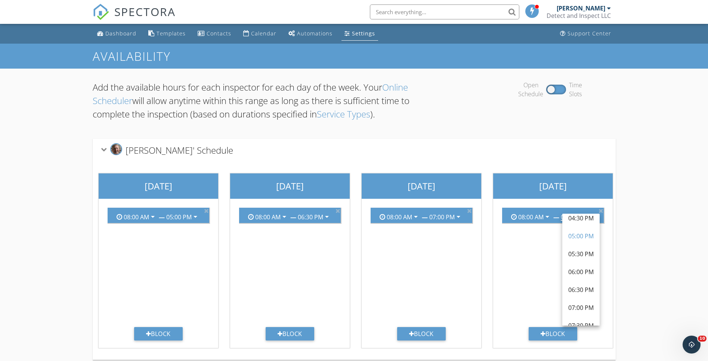
scroll to position [327, 0]
click at [587, 256] on div "06:30 PM" at bounding box center [580, 257] width 25 height 9
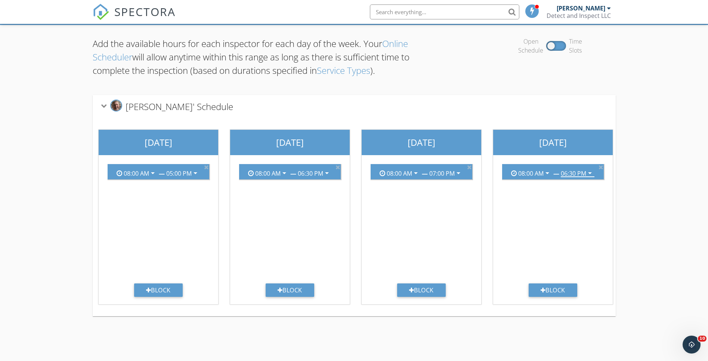
scroll to position [0, 0]
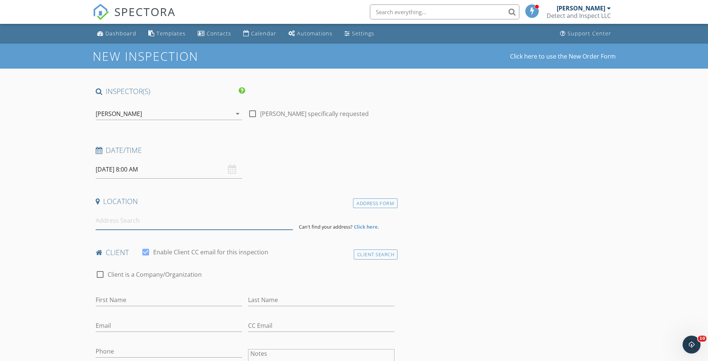
click at [202, 218] on input at bounding box center [194, 221] width 197 height 18
click at [198, 298] on input "First Name" at bounding box center [169, 300] width 146 height 12
type input "Levi"
type input "[PERSON_NAME]"
type input "[EMAIL_ADDRESS][DOMAIN_NAME]"
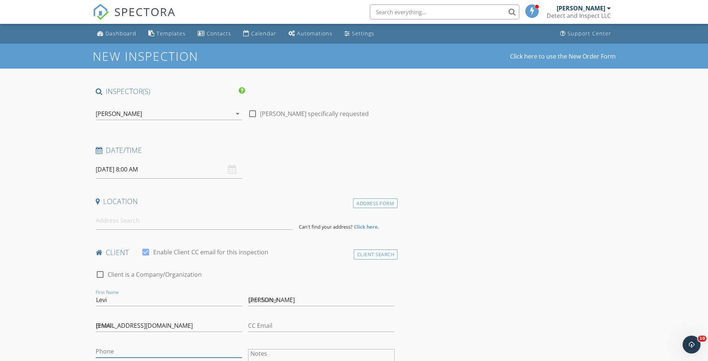
type input "[PHONE_NUMBER]"
type input "ryan"
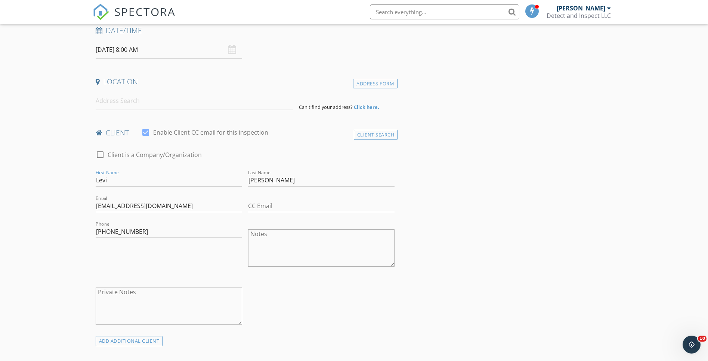
click at [204, 97] on input at bounding box center [194, 101] width 197 height 18
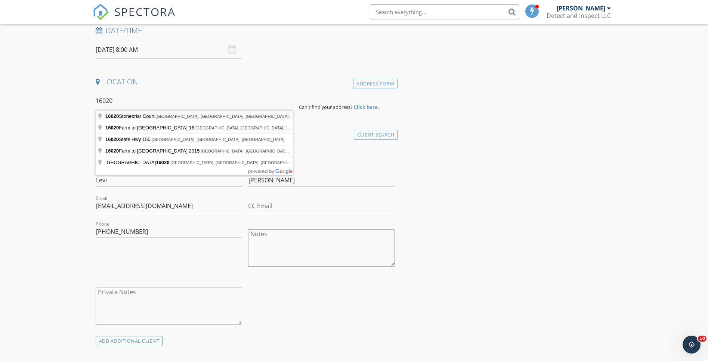
type input "16020 Stonebriar Court, Lindale, TX, USA"
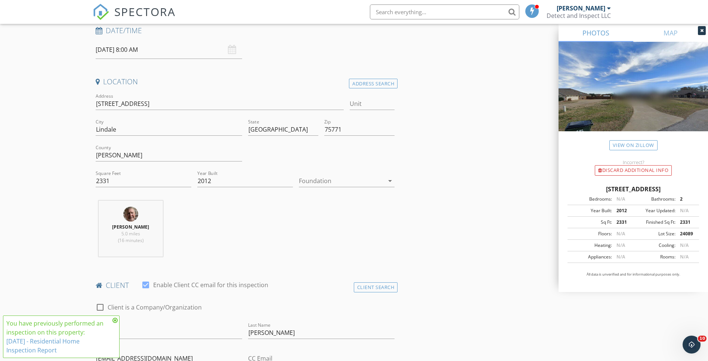
click at [113, 321] on icon at bounding box center [114, 321] width 5 height 6
click at [702, 32] on icon at bounding box center [701, 30] width 3 height 4
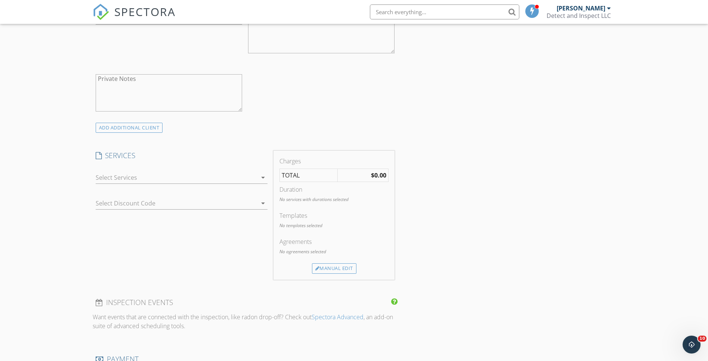
scroll to position [489, 0]
click at [266, 175] on icon "arrow_drop_down" at bounding box center [262, 174] width 9 height 9
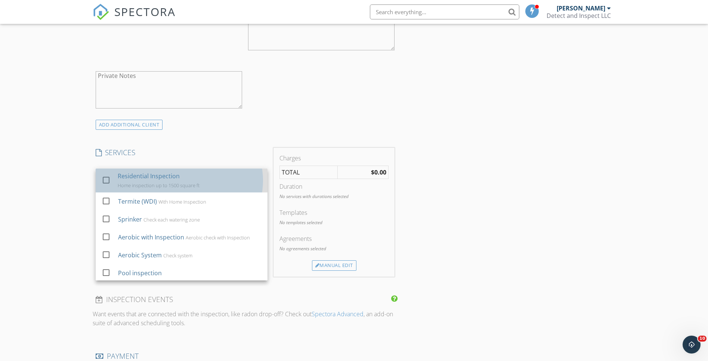
click at [248, 181] on div "Residential Inspection Home inspection up to 1500 square ft" at bounding box center [190, 181] width 144 height 24
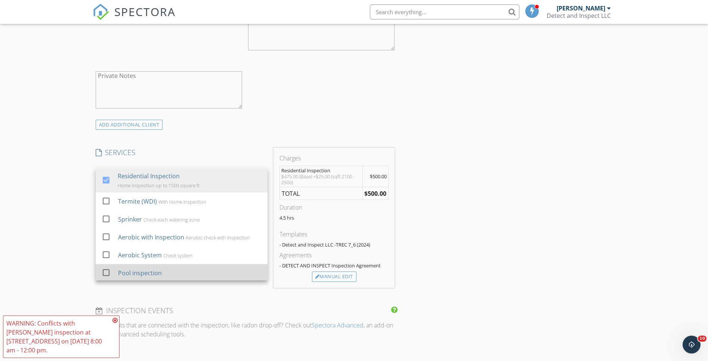
click at [222, 270] on div "Pool inspection" at bounding box center [189, 273] width 143 height 15
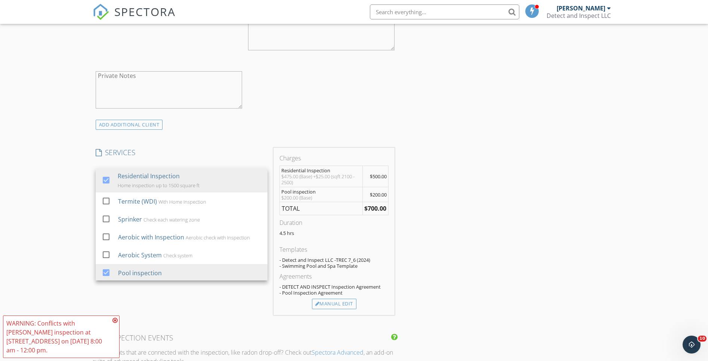
click at [106, 337] on div "WARNING: Conflicts with Tim Hastings's inspection at 1215 Summit Heights on 10/…" at bounding box center [58, 337] width 104 height 36
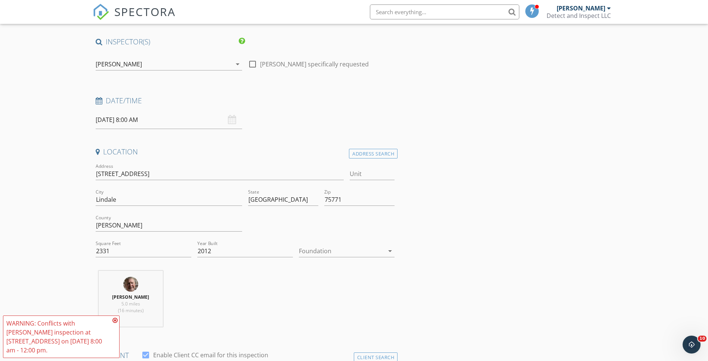
scroll to position [44, 0]
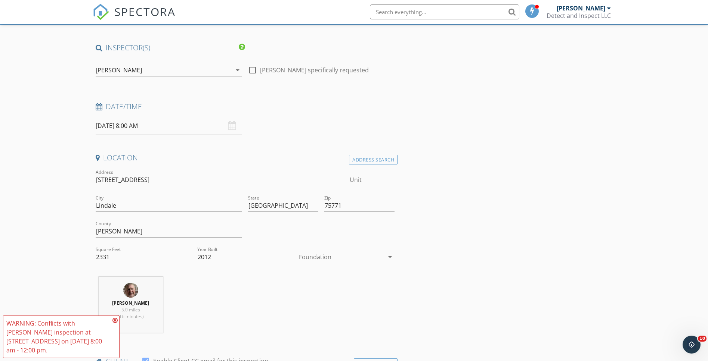
click at [233, 131] on div "10/01/2025 8:00 AM" at bounding box center [169, 126] width 146 height 18
click at [152, 127] on input "10/01/2025 8:00 AM" at bounding box center [169, 126] width 146 height 18
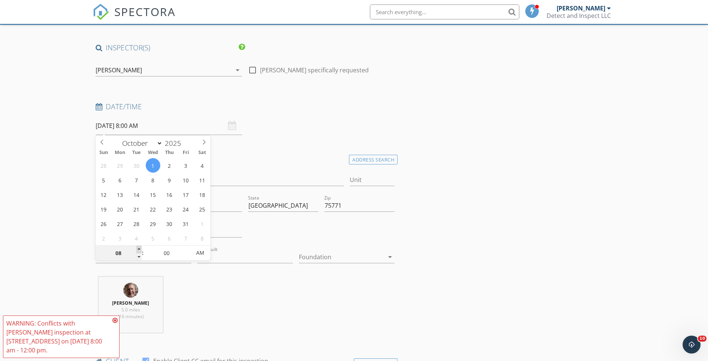
type input "10/01/2025 9:00 AM"
type input "09"
click at [138, 250] on span at bounding box center [138, 249] width 5 height 7
type input "10/01/2025 10:00 AM"
type input "10"
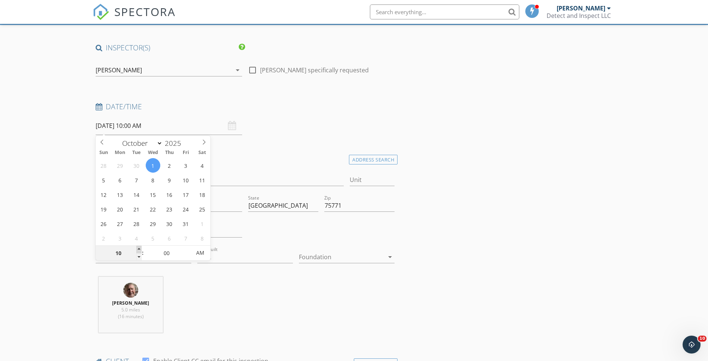
click at [138, 250] on span at bounding box center [138, 249] width 5 height 7
type input "10/01/2025 11:00 AM"
type input "11"
click at [138, 250] on span at bounding box center [138, 249] width 5 height 7
type input "10/01/2025 12:00 PM"
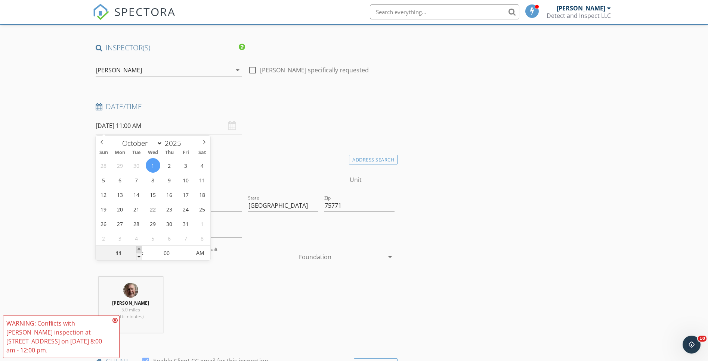
type input "12"
click at [138, 250] on span at bounding box center [138, 249] width 5 height 7
type input "[DATE] 1:00 PM"
type input "01"
click at [138, 250] on span at bounding box center [138, 249] width 5 height 7
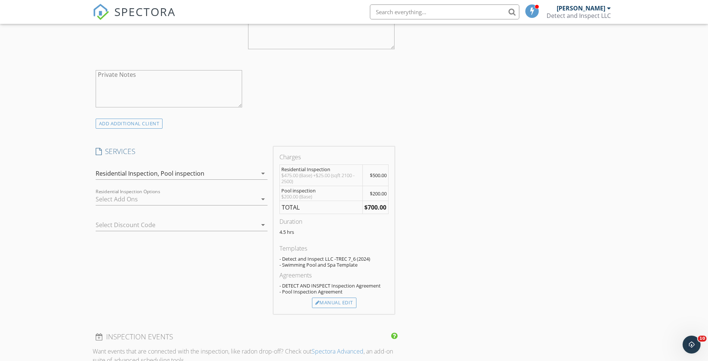
scroll to position [492, 0]
click at [342, 303] on div "Manual Edit" at bounding box center [334, 302] width 44 height 10
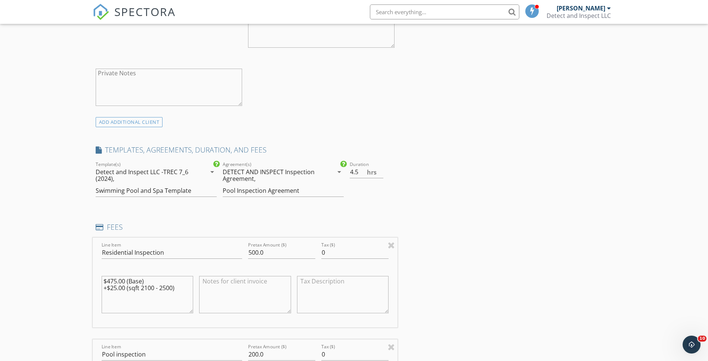
click at [458, 219] on div "INSPECTOR(S) check_box Tim Hastings PRIMARY Tim Hastings arrow_drop_down check_…" at bounding box center [354, 308] width 523 height 1427
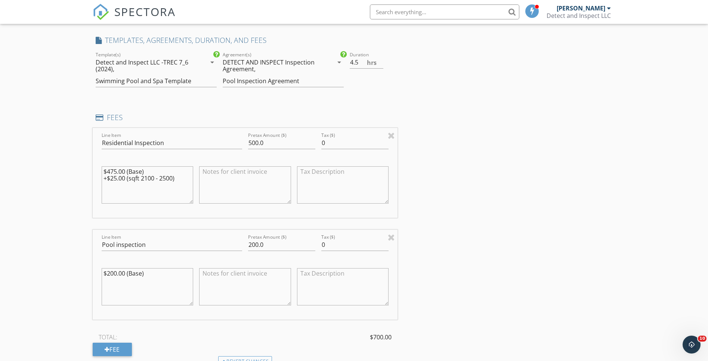
scroll to position [658, 0]
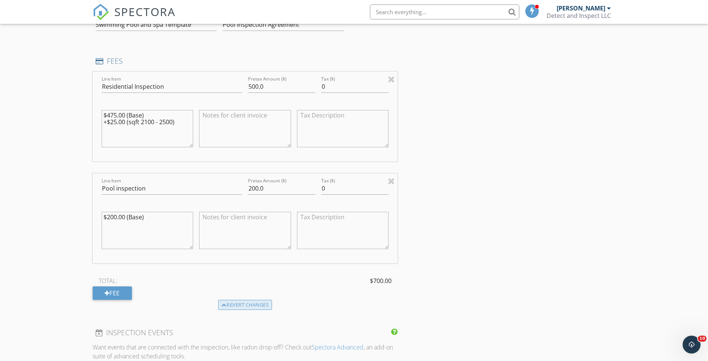
click at [241, 301] on div "Revert changes" at bounding box center [245, 305] width 54 height 10
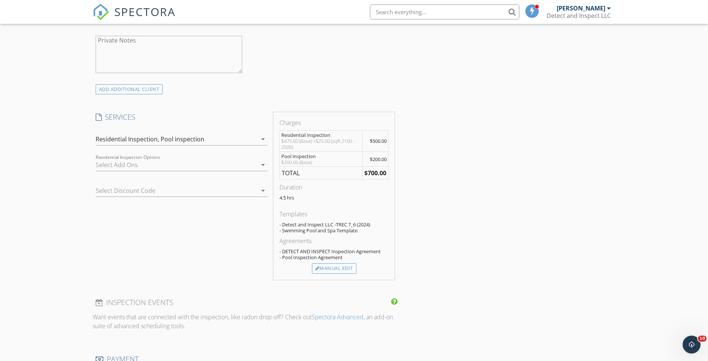
scroll to position [506, 0]
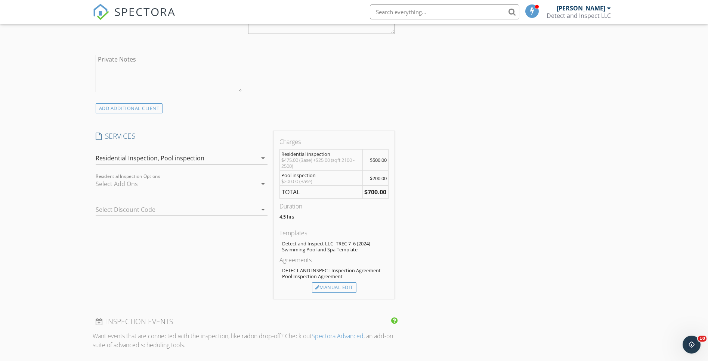
click at [265, 210] on icon "arrow_drop_down" at bounding box center [262, 209] width 9 height 9
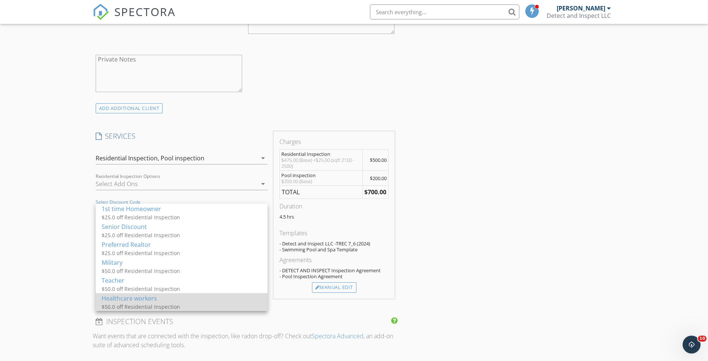
click at [224, 298] on div "Healthcare workers" at bounding box center [182, 298] width 160 height 9
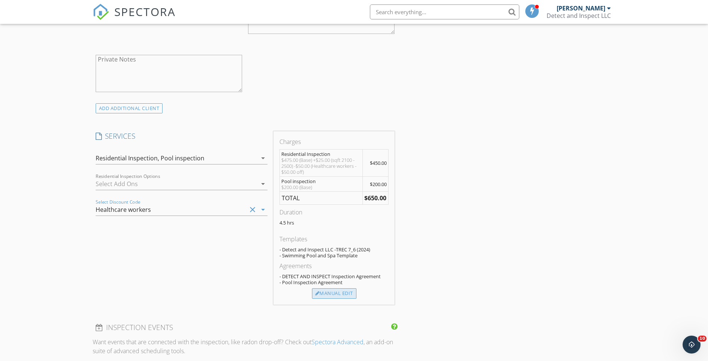
click at [338, 297] on div "Manual Edit" at bounding box center [334, 294] width 44 height 10
type input "450.0"
type textarea "$475.00 (Base) +$25.00 (sqft 2100 - 2500) -$50.00 (Healthcare workers - $50.00 …"
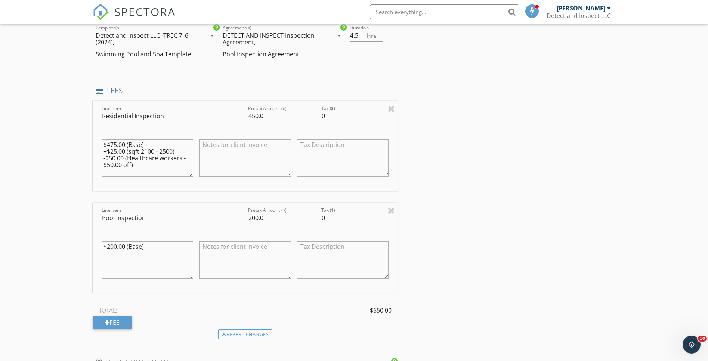
scroll to position [633, 0]
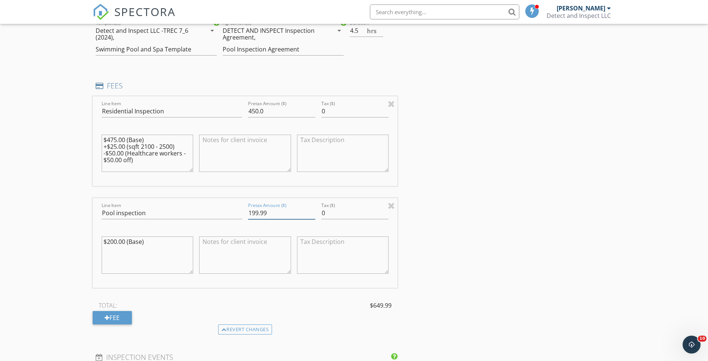
click at [311, 215] on input "199.99" at bounding box center [281, 213] width 67 height 12
click at [311, 215] on input "199.98" at bounding box center [281, 213] width 67 height 12
click at [311, 215] on input "199.97" at bounding box center [281, 213] width 67 height 12
click at [311, 215] on input "199.75" at bounding box center [281, 213] width 67 height 12
drag, startPoint x: 271, startPoint y: 212, endPoint x: 252, endPoint y: 209, distance: 19.6
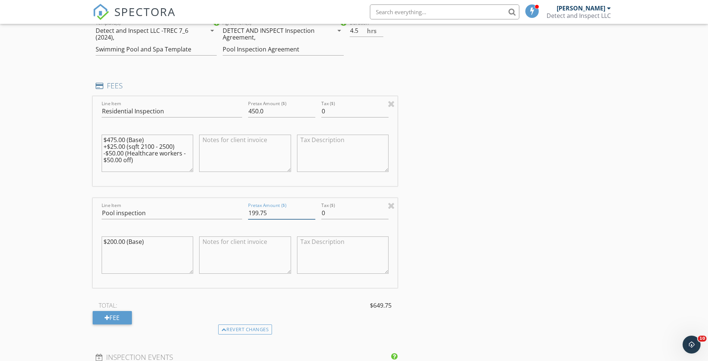
click at [252, 209] on input "199.75" at bounding box center [281, 213] width 67 height 12
type input "150"
click at [422, 223] on div "INSPECTOR(S) check_box Tim Hastings PRIMARY Tim Hastings arrow_drop_down check_…" at bounding box center [354, 166] width 523 height 1427
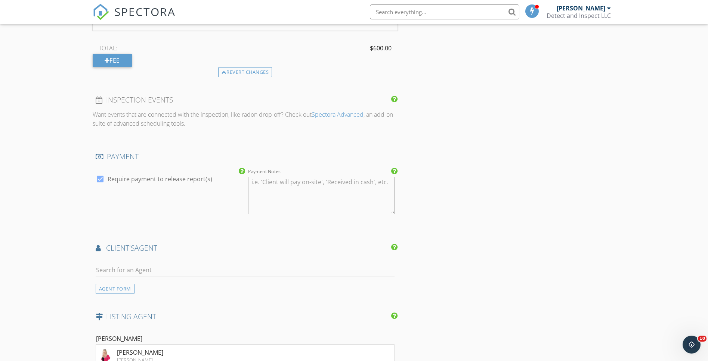
scroll to position [901, 0]
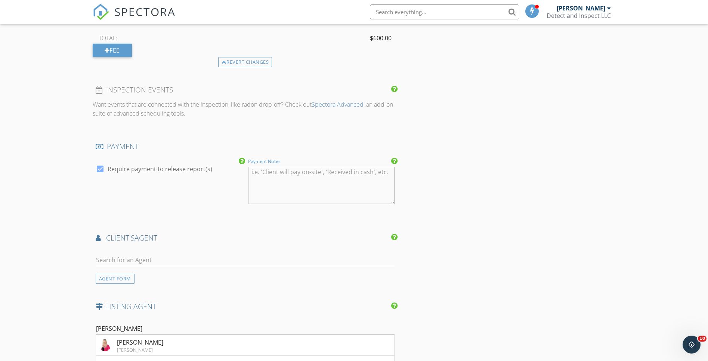
click at [266, 174] on textarea "Payment Notes" at bounding box center [321, 185] width 146 height 37
type textarea "Payment accepted: Zelle, Venmo, Cash (CC+3.75%)"
click at [318, 215] on div at bounding box center [321, 213] width 146 height 4
click at [266, 252] on div at bounding box center [245, 262] width 299 height 24
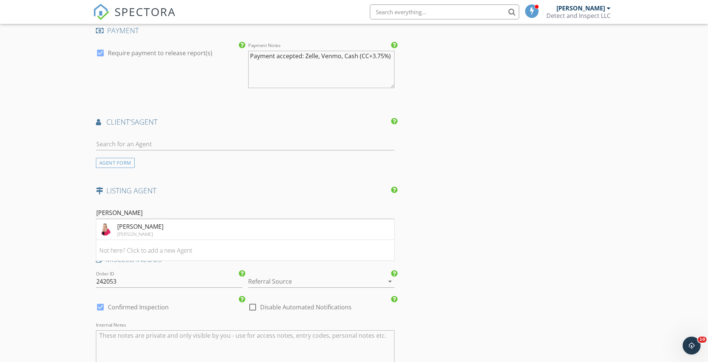
scroll to position [1021, 0]
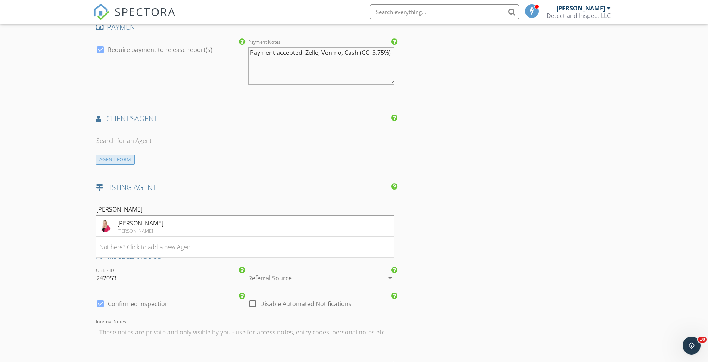
click at [124, 159] on div "AGENT FORM" at bounding box center [115, 160] width 39 height 10
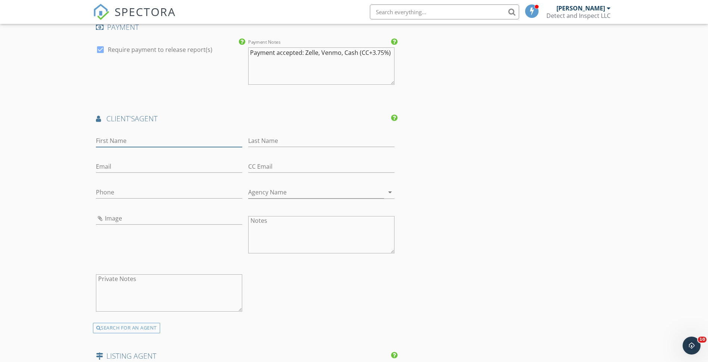
click at [128, 139] on input "First Name" at bounding box center [169, 141] width 146 height 12
type input "Brad"
type input "Cain"
click at [107, 164] on input "Email" at bounding box center [169, 167] width 146 height 12
type input "[EMAIL_ADDRESS][DOMAIN_NAME]"
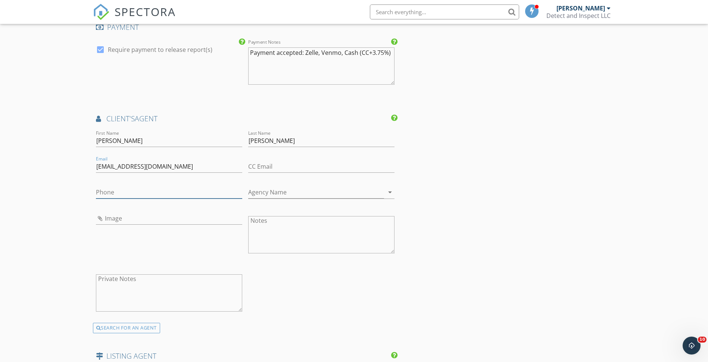
click at [177, 192] on input "Phone" at bounding box center [169, 192] width 146 height 12
type input "[PHONE_NUMBER]"
click at [174, 212] on input "Image" at bounding box center [169, 218] width 146 height 12
type input "Brad Cain.jpg"
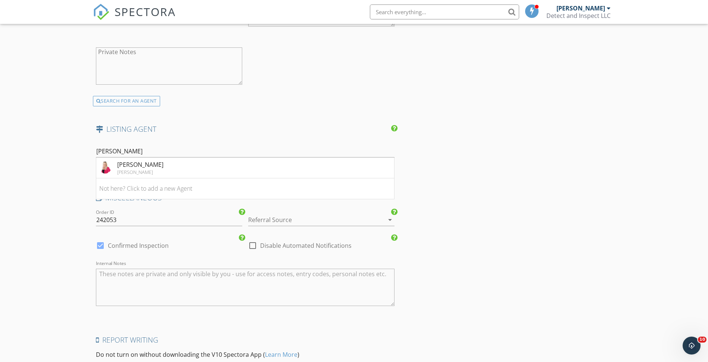
scroll to position [1338, 0]
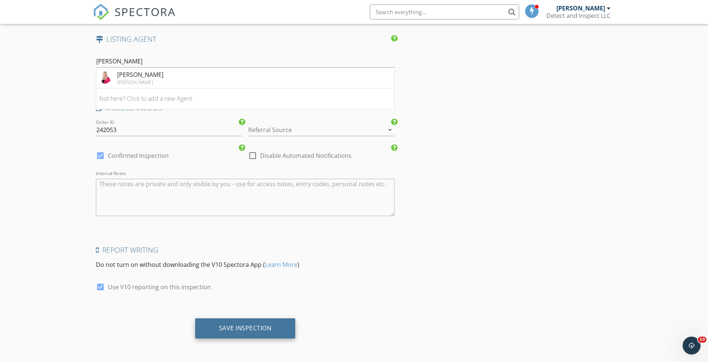
click at [269, 325] on div "Save Inspection" at bounding box center [245, 328] width 53 height 7
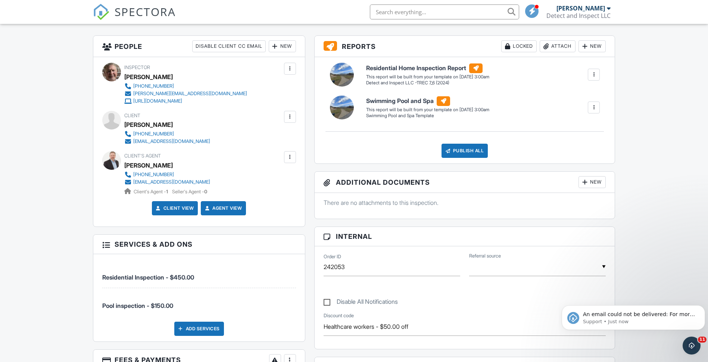
scroll to position [195, 0]
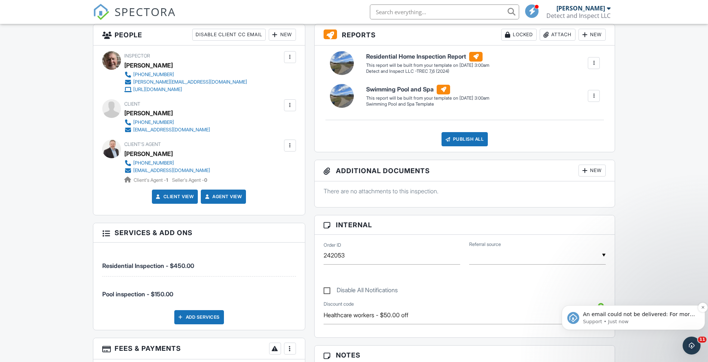
click at [658, 314] on span "An email could not be delivered: For more information, view Why emails don't ge…" at bounding box center [639, 321] width 112 height 21
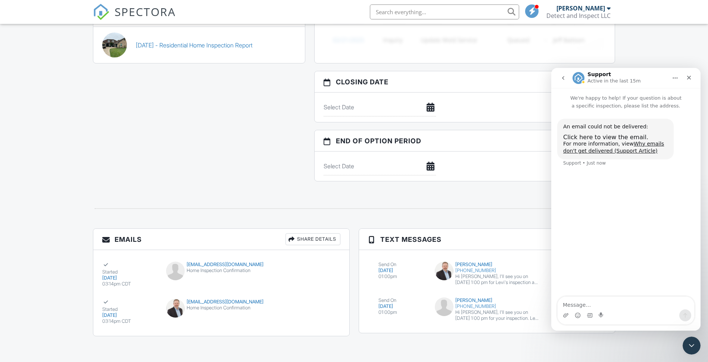
scroll to position [684, 0]
click at [519, 218] on div at bounding box center [355, 207] width 532 height 25
drag, startPoint x: 713, startPoint y: 260, endPoint x: 106, endPoint y: 7, distance: 656.7
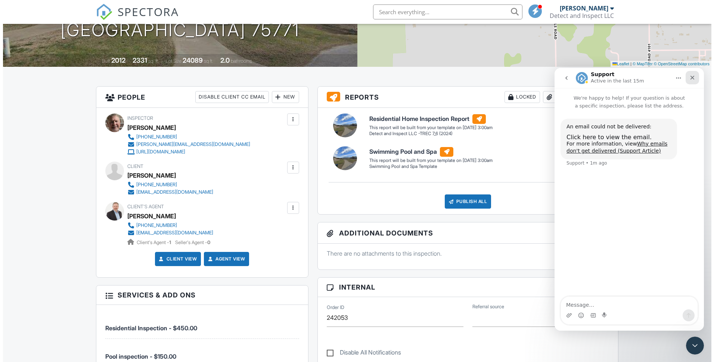
scroll to position [131, 0]
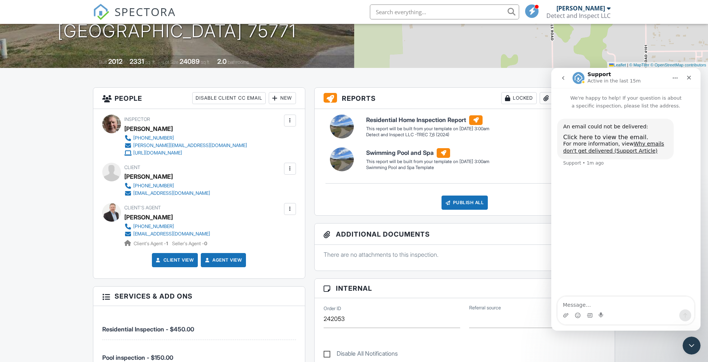
click at [288, 170] on div at bounding box center [289, 168] width 7 height 7
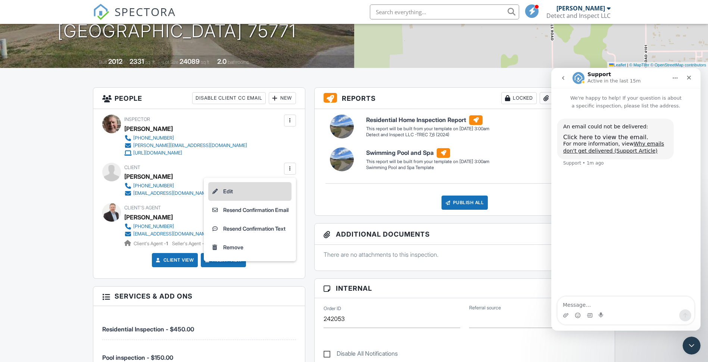
click at [259, 194] on li "Edit" at bounding box center [249, 191] width 83 height 19
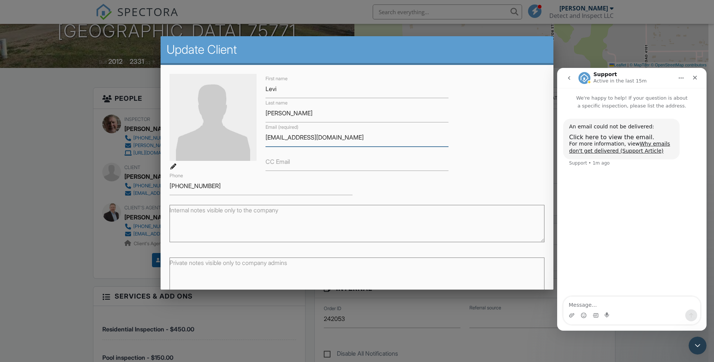
click at [264, 136] on div "Email (required) irangel99@gmail.com" at bounding box center [357, 134] width 192 height 24
click at [284, 136] on input "Irangel99@gmail.com" at bounding box center [357, 137] width 183 height 18
type input "IrangeI99@gmail.com"
click at [319, 155] on input "CC Email" at bounding box center [357, 162] width 183 height 18
click at [363, 131] on input "IrangeI99@gmail.com" at bounding box center [357, 137] width 183 height 18
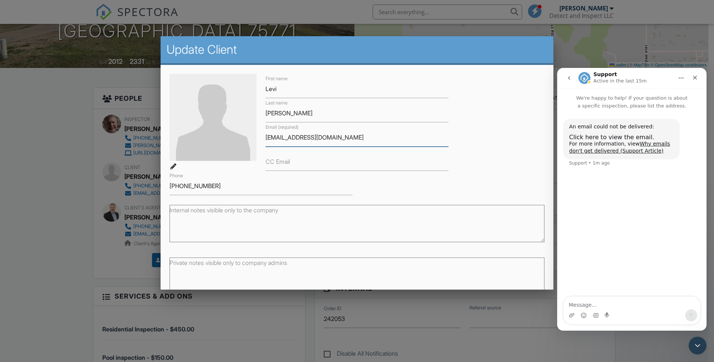
scroll to position [39, 0]
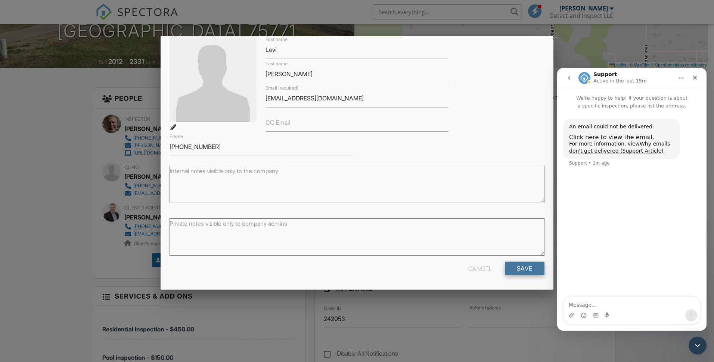
click at [522, 270] on input "Save" at bounding box center [525, 268] width 40 height 13
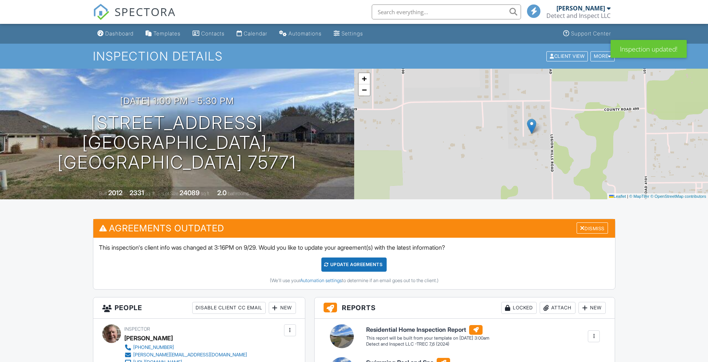
click at [338, 261] on div "Update Agreements" at bounding box center [354, 265] width 65 height 14
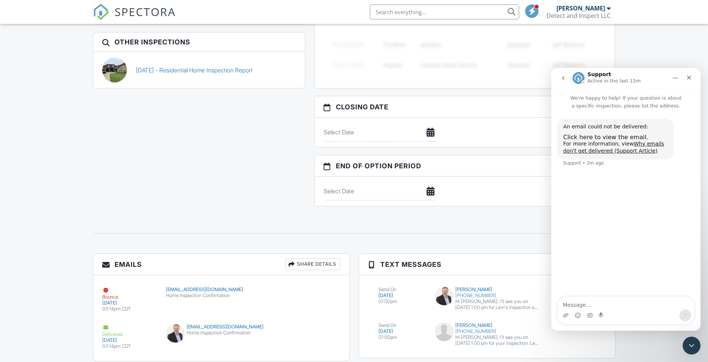
scroll to position [659, 0]
click at [688, 76] on icon "Close" at bounding box center [689, 78] width 4 height 4
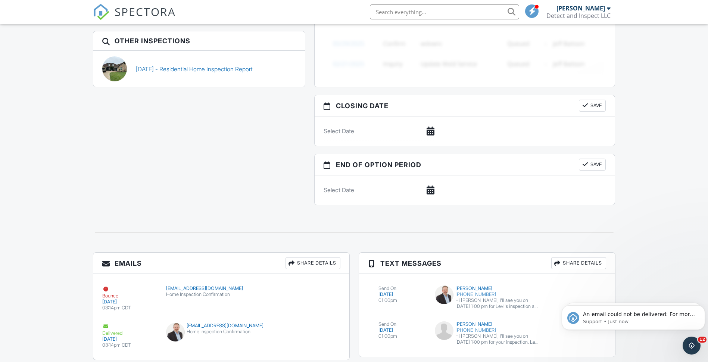
scroll to position [0, 0]
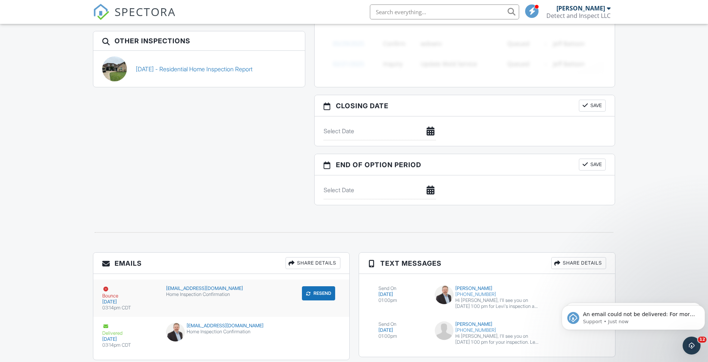
click at [212, 289] on div "[EMAIL_ADDRESS][DOMAIN_NAME]" at bounding box center [221, 289] width 110 height 6
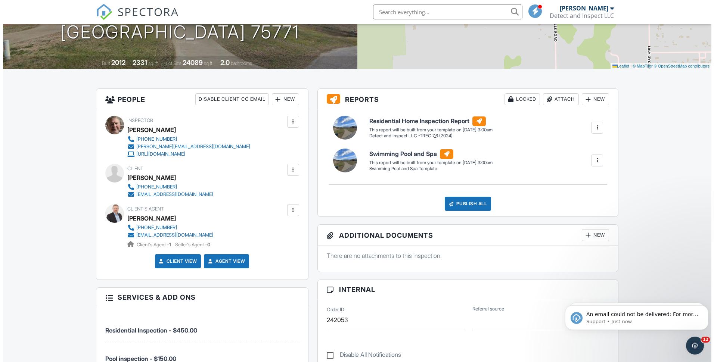
scroll to position [128, 0]
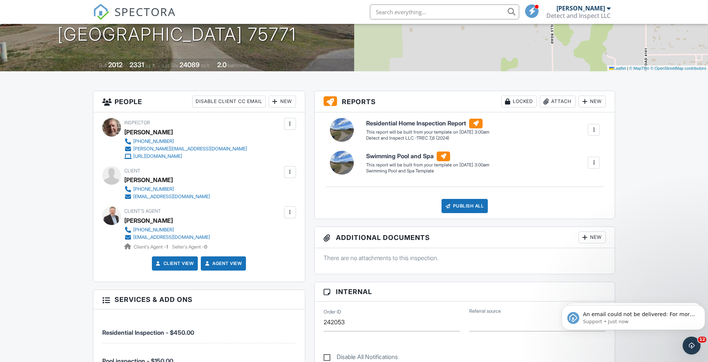
click at [289, 170] on div at bounding box center [289, 171] width 7 height 7
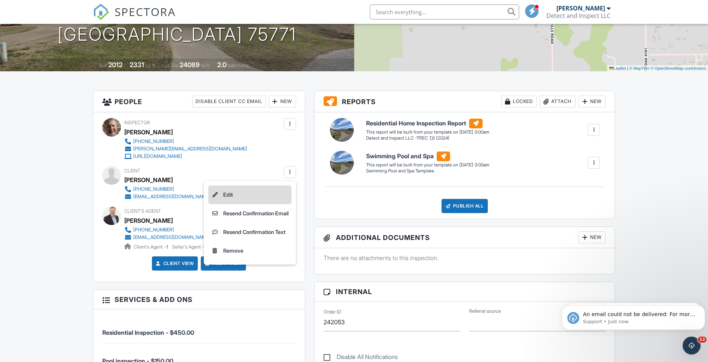
click at [247, 197] on li "Edit" at bounding box center [249, 195] width 83 height 19
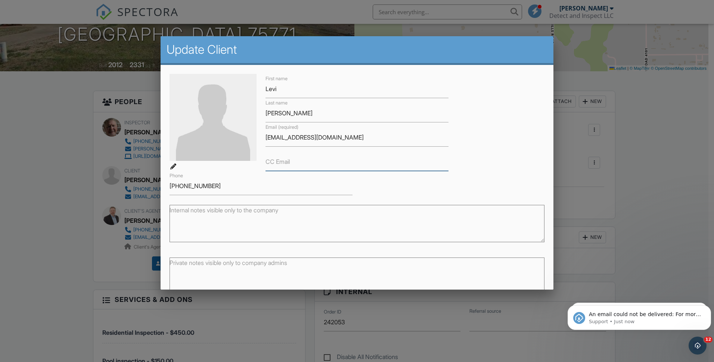
click at [323, 166] on input "CC Email" at bounding box center [357, 162] width 183 height 18
type input "199"
click at [266, 134] on input "irangei99@gmail.com" at bounding box center [357, 137] width 183 height 18
click at [263, 134] on div "Email (required) irangei99@gmail.com" at bounding box center [357, 134] width 192 height 24
click at [284, 138] on input "lrangei99@gmail.com" at bounding box center [357, 137] width 183 height 18
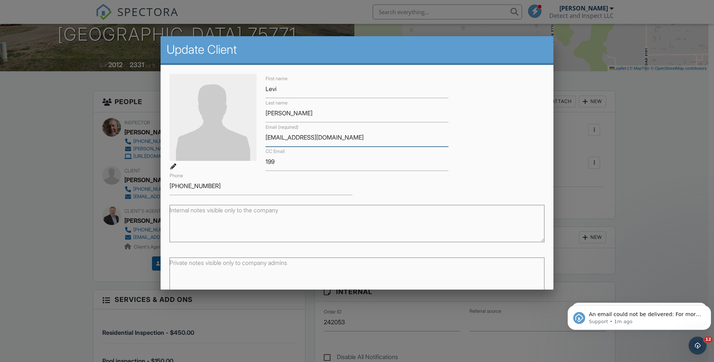
type input "[EMAIL_ADDRESS][DOMAIN_NAME]"
click at [279, 161] on input "199" at bounding box center [357, 162] width 183 height 18
drag, startPoint x: 279, startPoint y: 161, endPoint x: 259, endPoint y: 156, distance: 20.6
click at [259, 156] on div "First name Levi Last name Rangel Email (required) lrangel99@gmail.com CC Email …" at bounding box center [357, 134] width 384 height 121
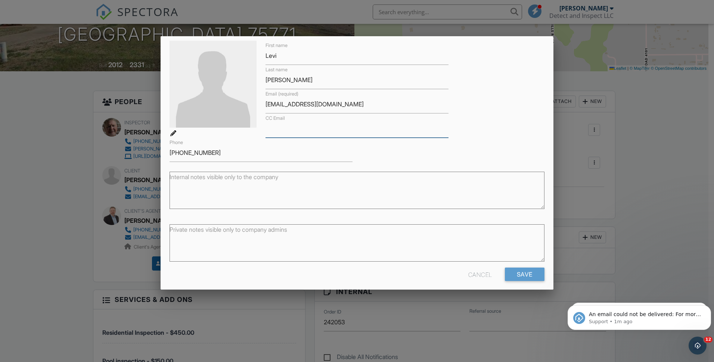
scroll to position [39, 0]
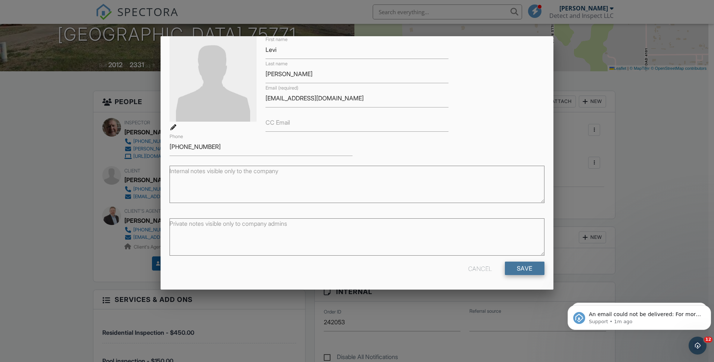
click at [522, 270] on input "Save" at bounding box center [525, 268] width 40 height 13
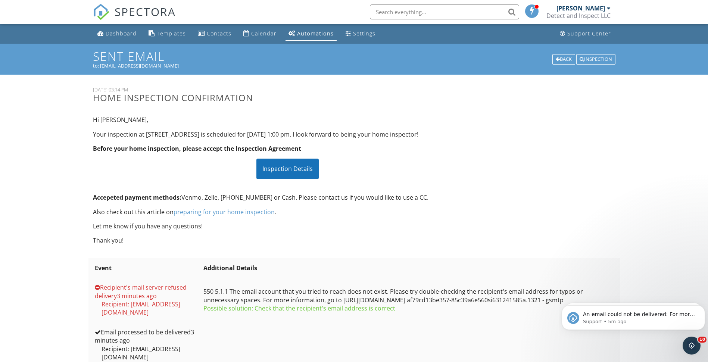
click at [381, 15] on input "text" at bounding box center [444, 11] width 149 height 15
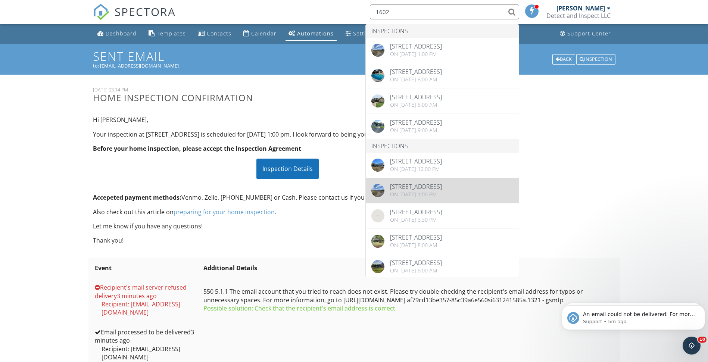
type input "1602"
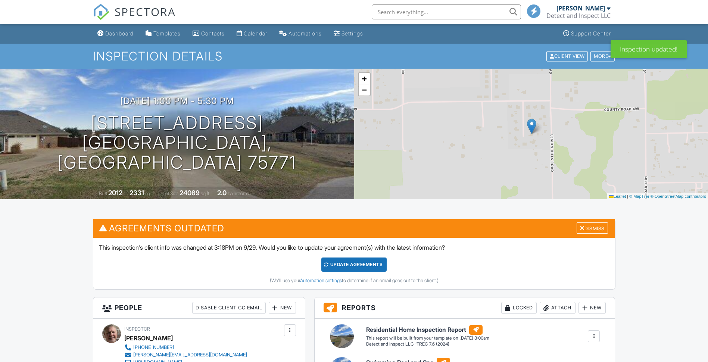
click at [368, 265] on div "Update Agreements" at bounding box center [354, 265] width 65 height 14
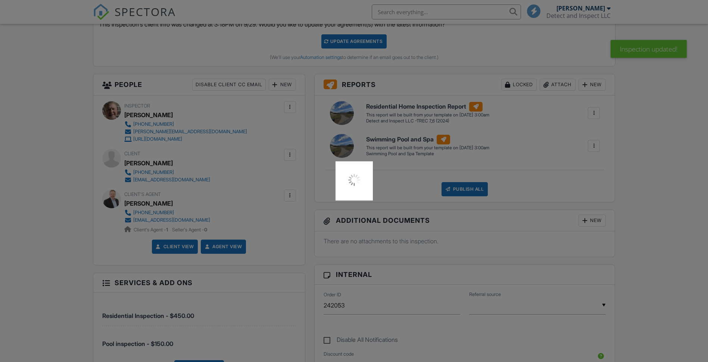
scroll to position [282, 0]
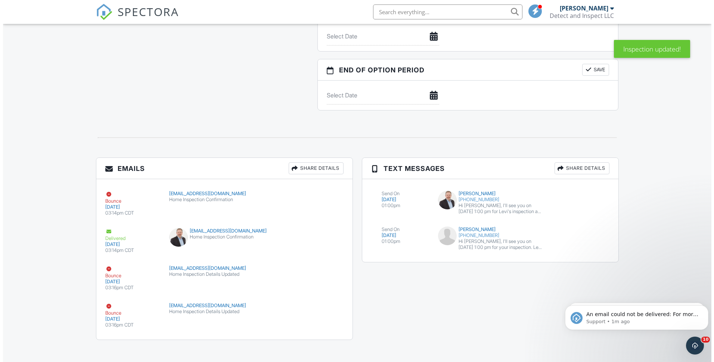
scroll to position [759, 0]
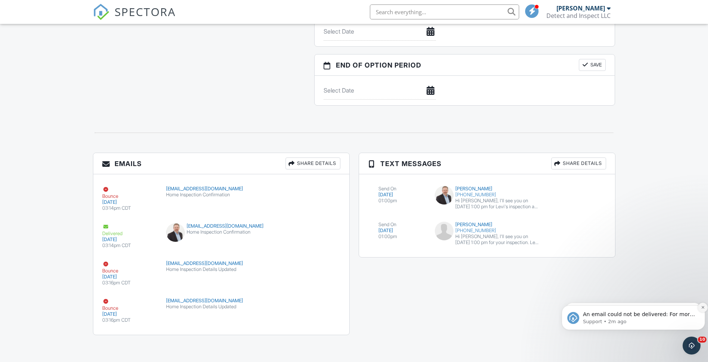
click at [702, 308] on icon "Dismiss notification" at bounding box center [703, 307] width 4 height 4
click at [702, 308] on icon "Dismiss notification" at bounding box center [703, 307] width 3 height 3
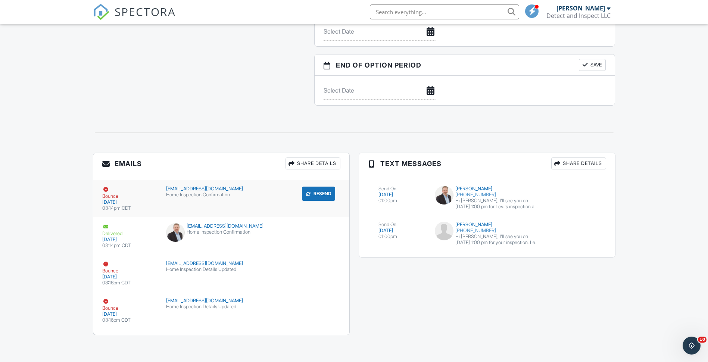
click at [104, 190] on div at bounding box center [105, 189] width 7 height 7
click at [295, 164] on div "Share Details" at bounding box center [313, 164] width 55 height 12
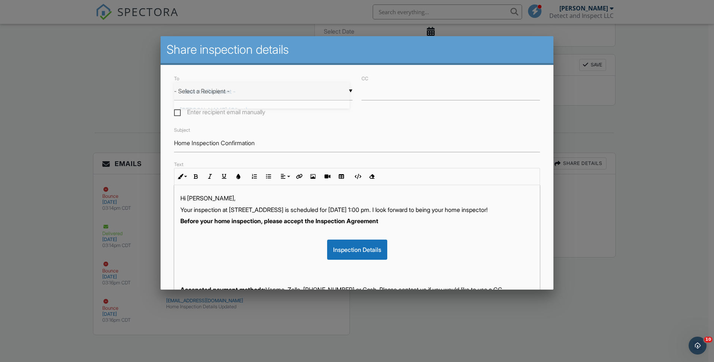
click at [347, 90] on div "▼ - Select a Recipient - - Select a Recipient - Levi Rangel (Client) Brad Cain …" at bounding box center [263, 91] width 179 height 18
click at [332, 108] on span "Levi Rangel (Client)" at bounding box center [262, 110] width 176 height 19
type input "Levi Rangel (Client)"
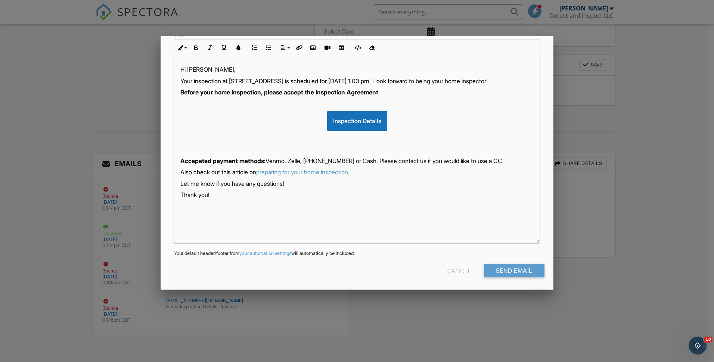
scroll to position [131, 0]
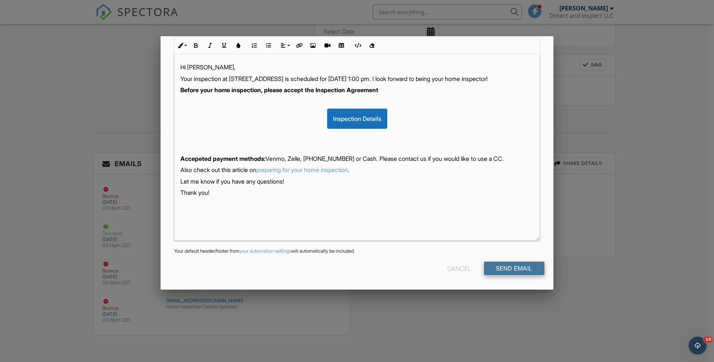
click at [518, 264] on input "Send Email" at bounding box center [514, 268] width 60 height 13
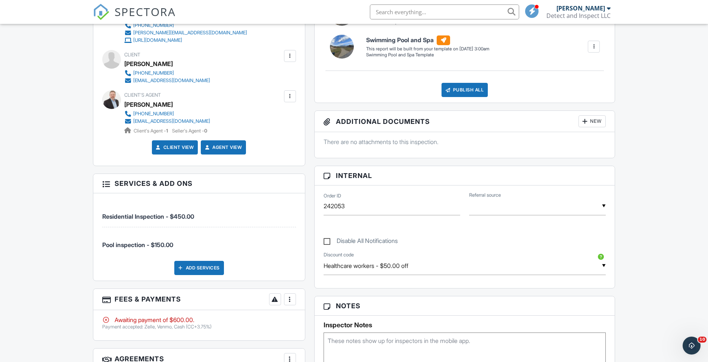
scroll to position [249, 0]
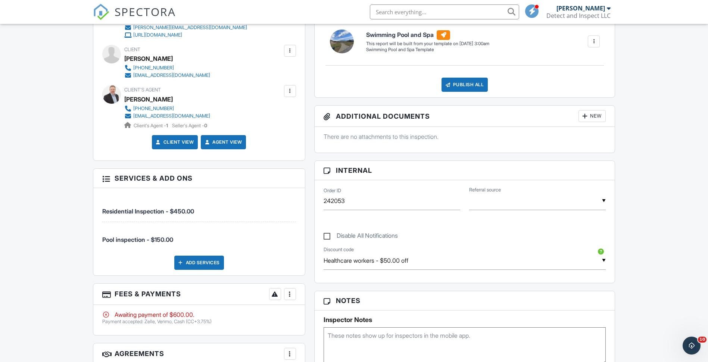
click at [415, 347] on textarea at bounding box center [465, 346] width 283 height 37
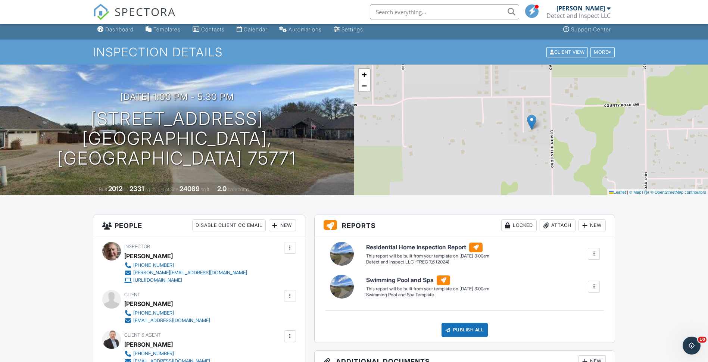
scroll to position [0, 0]
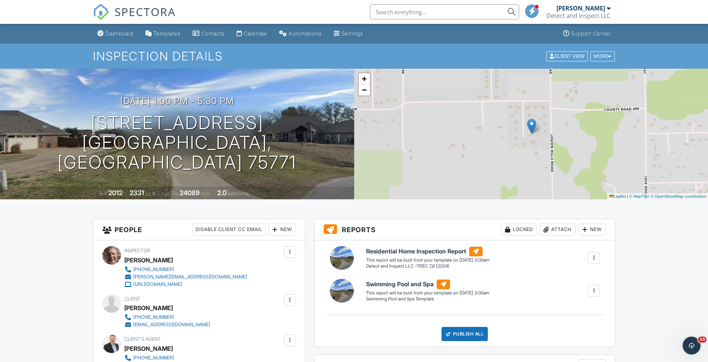
type textarea "SUPRA"
click at [299, 115] on div "10/01/2025 1:00 pm - 5:30 pm 16020 Stonebriar Ct Lindale, TX 75771" at bounding box center [177, 134] width 354 height 76
click at [267, 32] on div "Calendar" at bounding box center [256, 33] width 24 height 6
click at [415, 16] on input "text" at bounding box center [444, 11] width 149 height 15
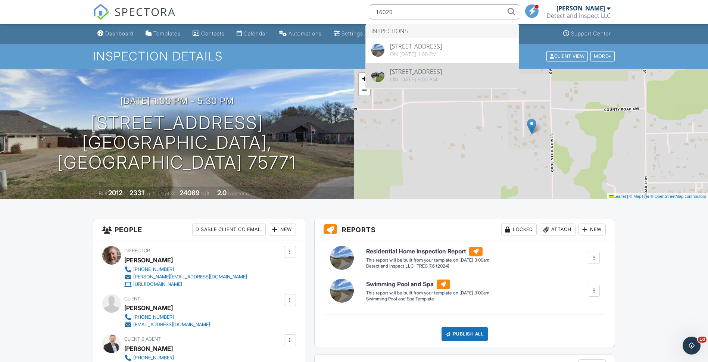
type input "16020"
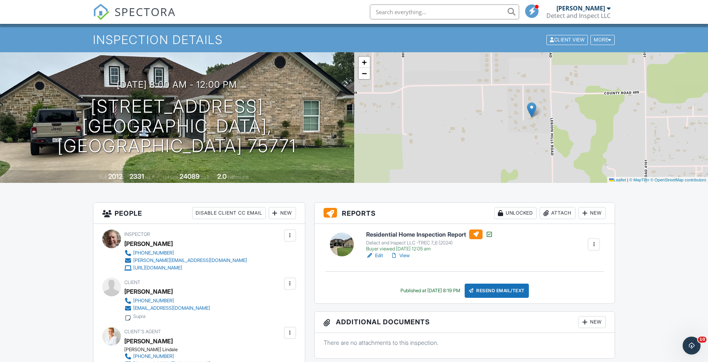
scroll to position [10, 0]
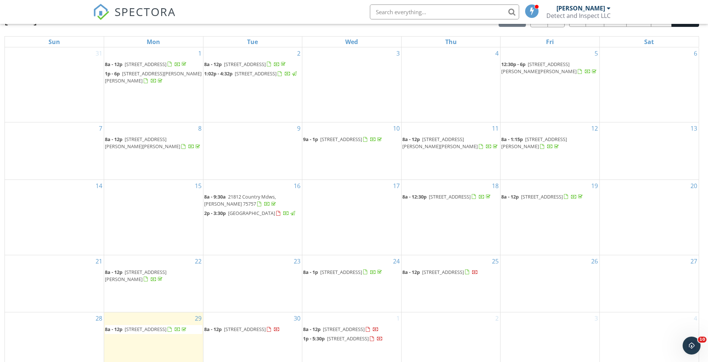
scroll to position [99, 0]
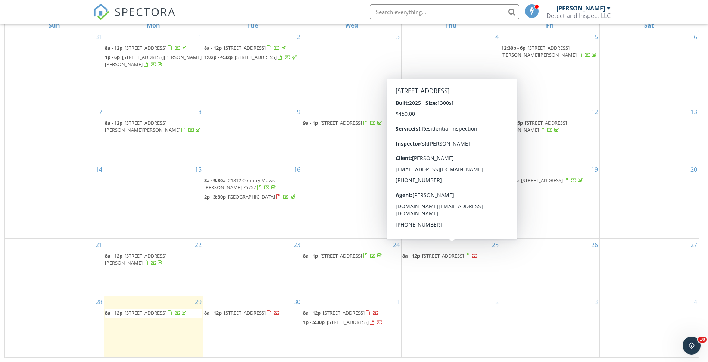
click at [464, 252] on span "[STREET_ADDRESS]" at bounding box center [443, 255] width 42 height 7
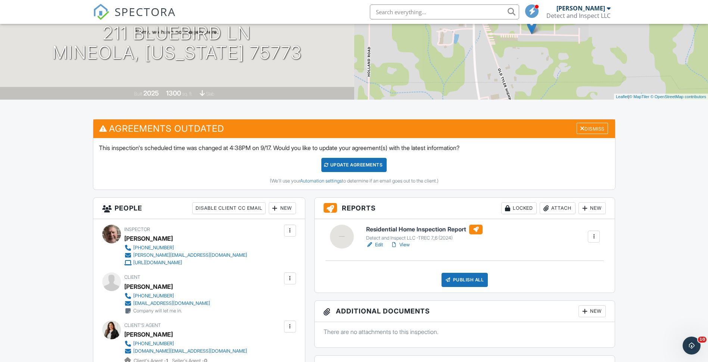
scroll to position [86, 0]
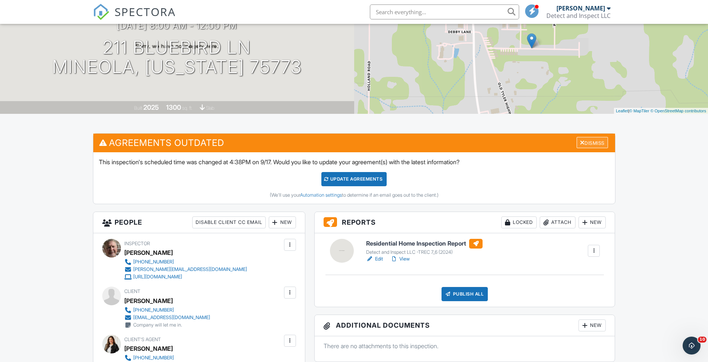
click at [580, 145] on div at bounding box center [582, 143] width 5 height 6
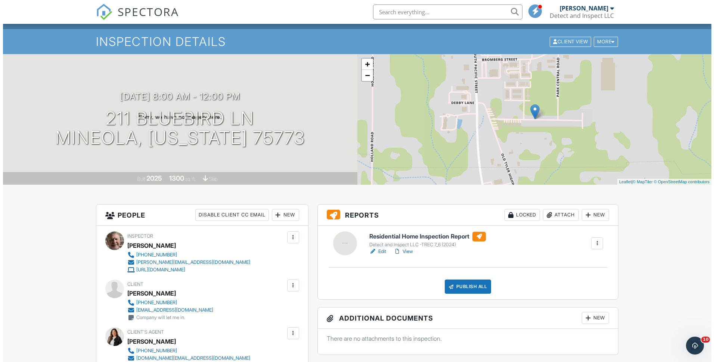
scroll to position [0, 0]
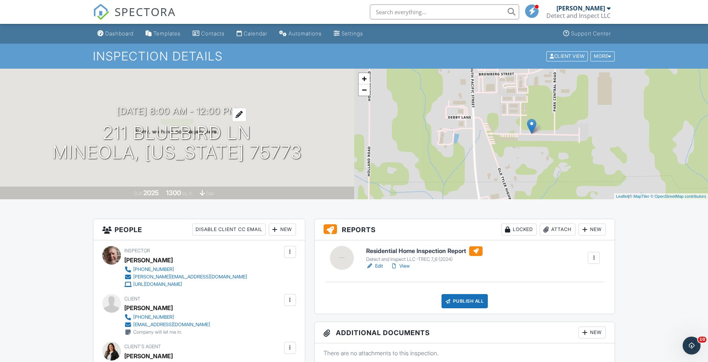
click at [233, 108] on h3 "09/25/2025 8:00 am - 12:00 pm" at bounding box center [177, 111] width 120 height 10
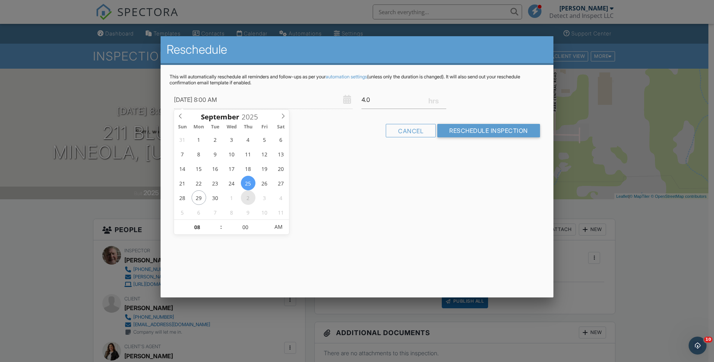
type input "10/02/2025 8:00 AM"
click at [465, 130] on input "Reschedule Inspection" at bounding box center [488, 130] width 103 height 13
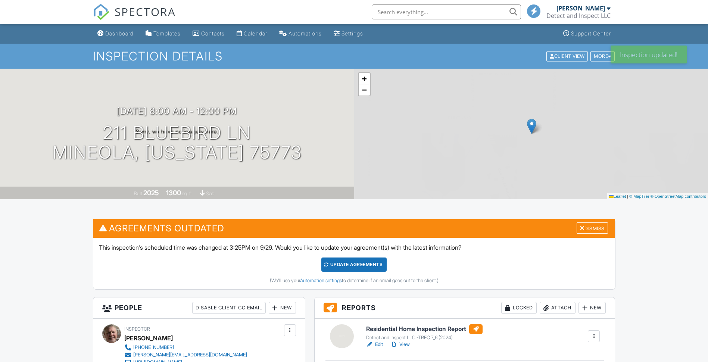
click at [374, 264] on div "Update Agreements" at bounding box center [354, 265] width 65 height 14
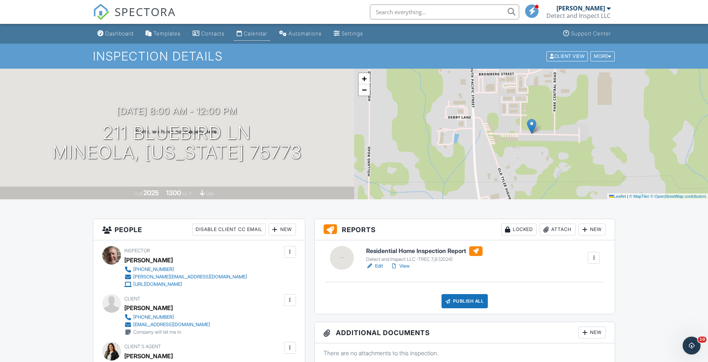
click at [266, 35] on div "Calendar" at bounding box center [256, 33] width 24 height 6
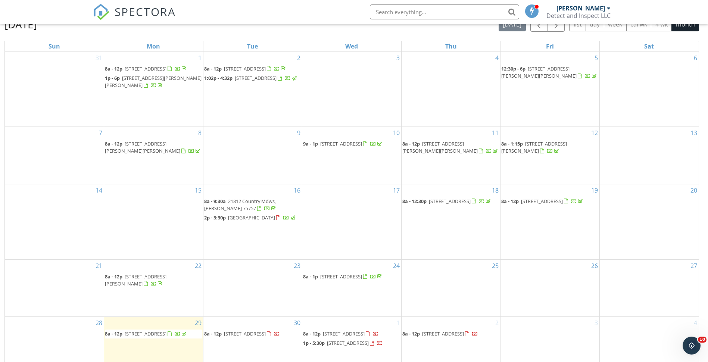
scroll to position [99, 0]
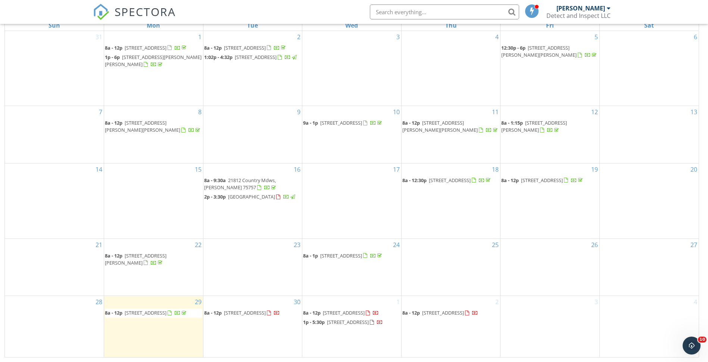
click at [524, 308] on div "3" at bounding box center [550, 326] width 99 height 61
